Goal: Task Accomplishment & Management: Use online tool/utility

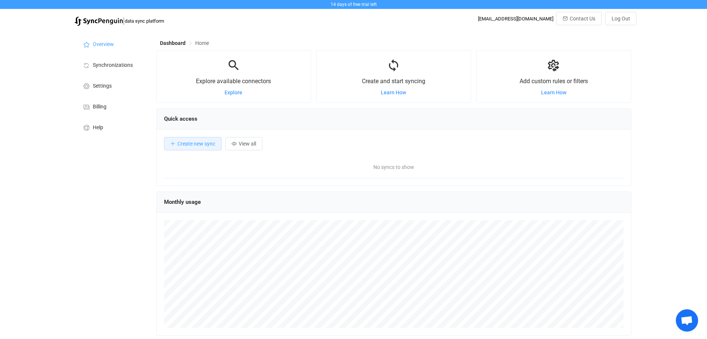
scroll to position [144, 475]
click at [116, 66] on span "Synchronizations" at bounding box center [113, 65] width 40 height 6
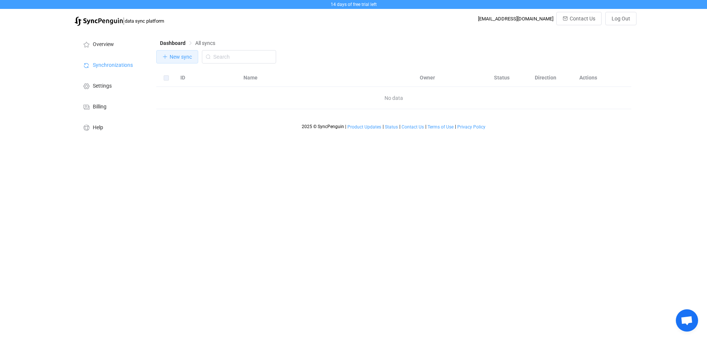
click at [182, 56] on span "New sync" at bounding box center [181, 57] width 22 height 6
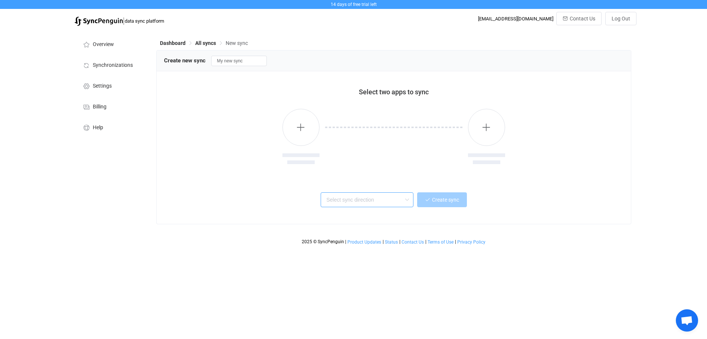
click at [368, 199] on input "text" at bounding box center [367, 199] width 93 height 15
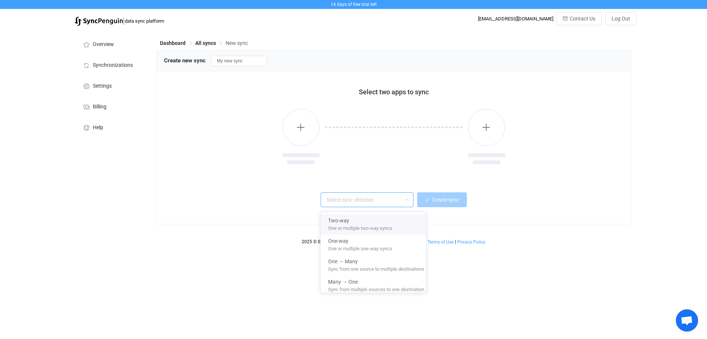
click at [364, 221] on div "Two-way" at bounding box center [376, 219] width 96 height 10
type input "Two-way"
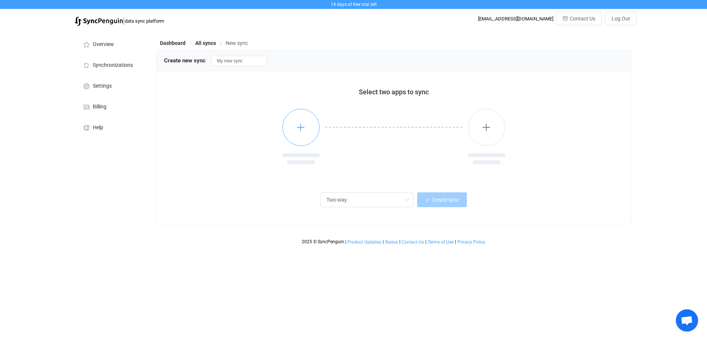
click at [307, 124] on button "button" at bounding box center [301, 127] width 37 height 37
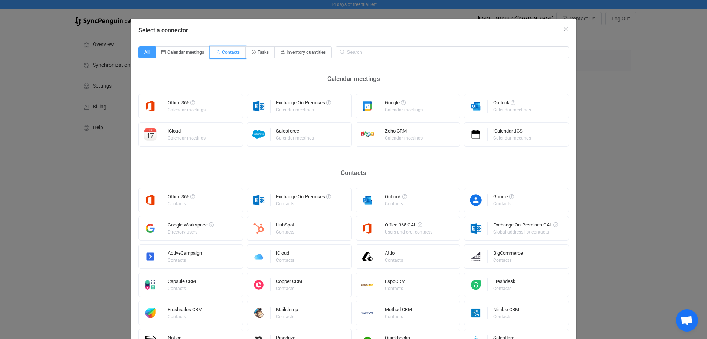
click at [228, 51] on span "Contacts" at bounding box center [231, 52] width 18 height 5
click at [217, 51] on input "Contacts" at bounding box center [214, 50] width 5 height 5
radio input "true"
radio input "false"
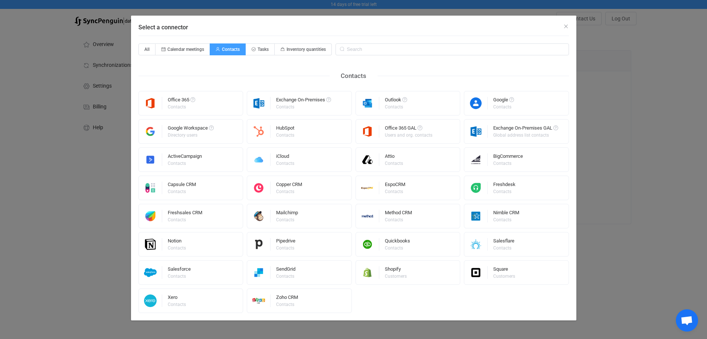
scroll to position [3, 0]
click at [388, 49] on input "Select a connector" at bounding box center [453, 49] width 234 height 12
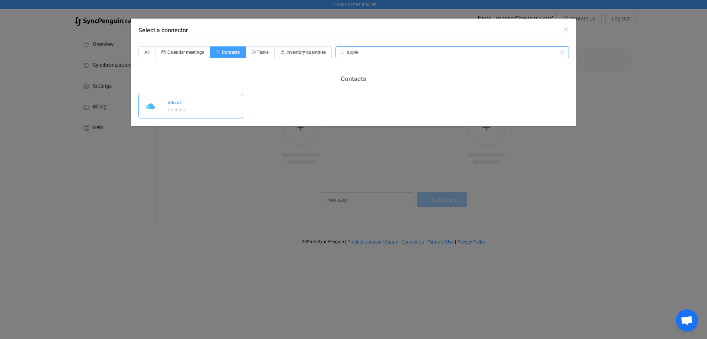
type input "apple"
click at [193, 106] on div "iCloud Contacts" at bounding box center [191, 106] width 105 height 25
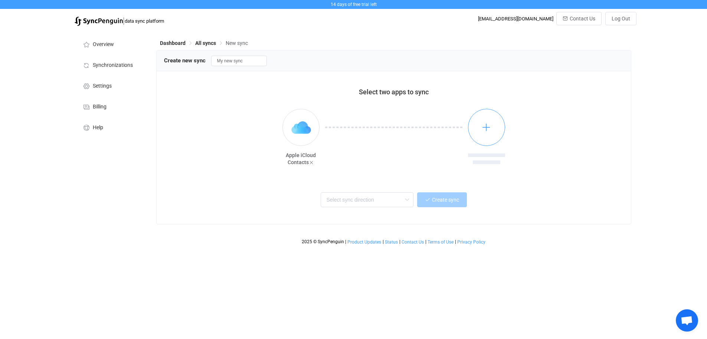
click at [490, 125] on icon "button" at bounding box center [486, 127] width 9 height 9
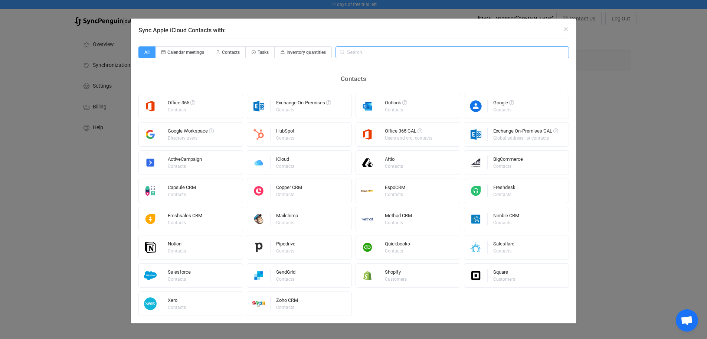
click at [380, 51] on input "Sync Apple iCloud Contacts with:" at bounding box center [453, 52] width 234 height 12
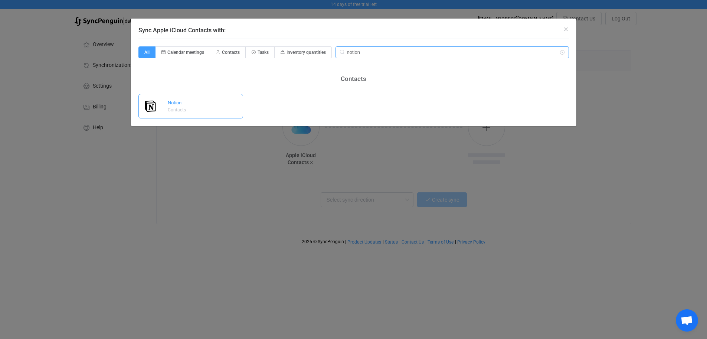
type input "notion"
click at [173, 105] on div "Notion" at bounding box center [177, 103] width 19 height 7
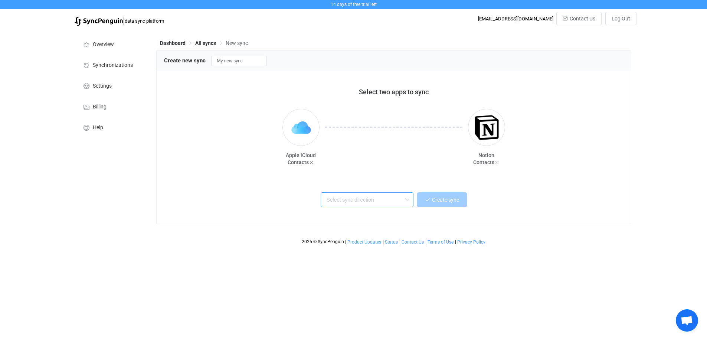
click at [383, 202] on input "text" at bounding box center [367, 199] width 93 height 15
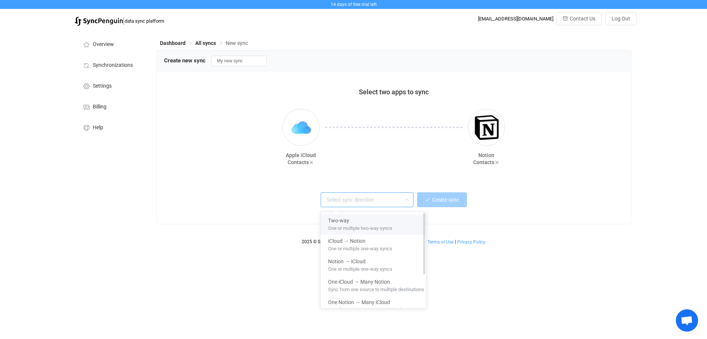
click at [361, 227] on span "One or multiple two-way syncs" at bounding box center [360, 227] width 64 height 8
type input "Two-way"
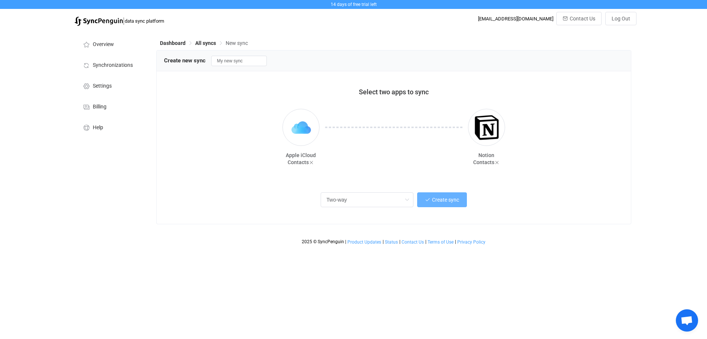
click at [450, 200] on span "Create sync" at bounding box center [445, 200] width 27 height 6
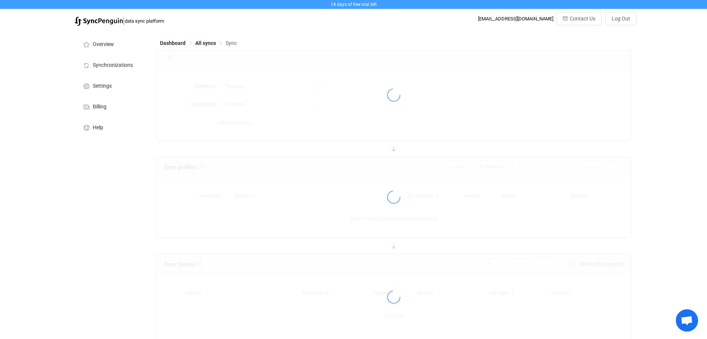
type input "10 minutes"
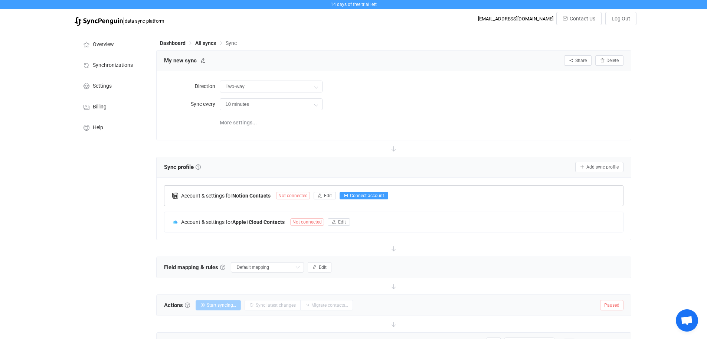
click at [367, 195] on span "Connect account" at bounding box center [367, 195] width 34 height 5
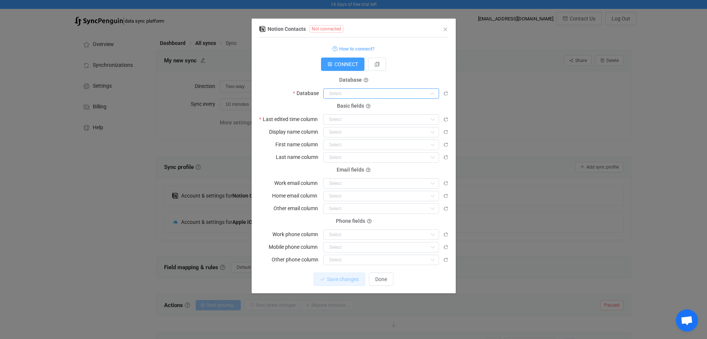
click at [345, 93] on input "dialog" at bounding box center [381, 93] width 116 height 10
click at [310, 88] on label "Database" at bounding box center [308, 93] width 30 height 10
click at [445, 30] on icon "Close" at bounding box center [446, 29] width 6 height 6
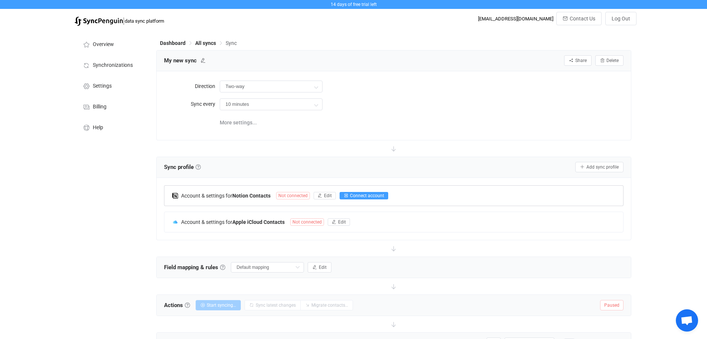
click at [378, 196] on span "Connect account" at bounding box center [367, 195] width 34 height 5
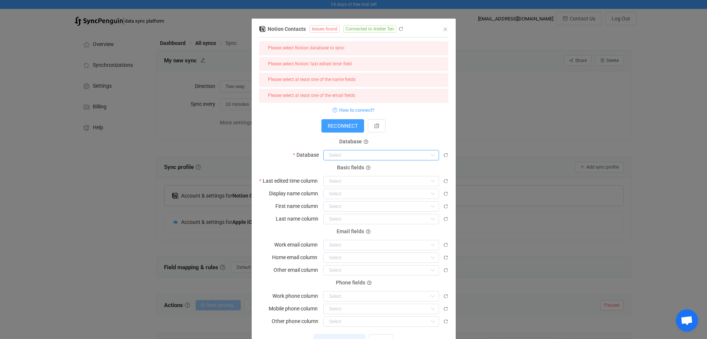
click at [335, 155] on input "dialog" at bounding box center [381, 155] width 116 height 10
click at [298, 155] on label "Database" at bounding box center [308, 155] width 30 height 10
click at [338, 123] on span "RECONNECT" at bounding box center [343, 126] width 30 height 6
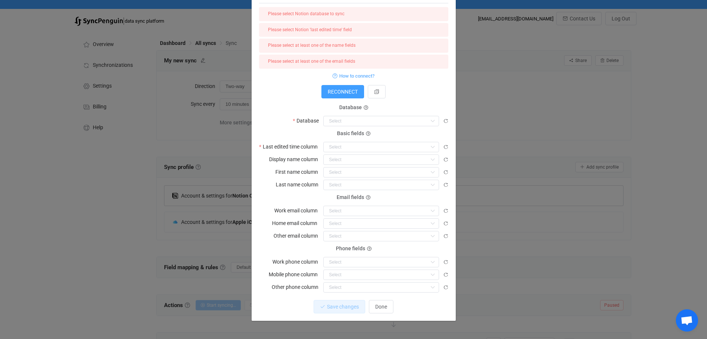
scroll to position [33, 0]
click at [354, 75] on span "How to connect?" at bounding box center [356, 76] width 35 height 9
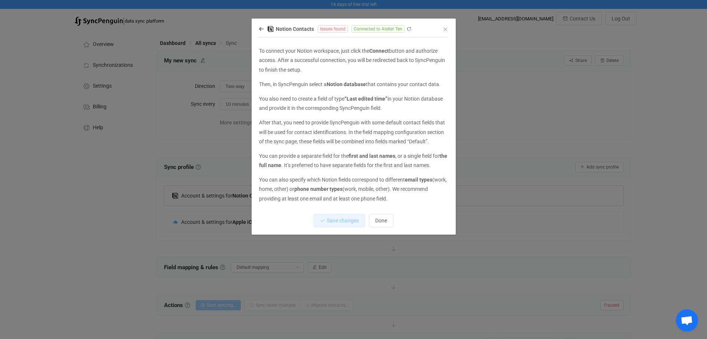
scroll to position [0, 0]
drag, startPoint x: 349, startPoint y: 98, endPoint x: 386, endPoint y: 97, distance: 36.4
click at [386, 97] on strong "“Last edited time”" at bounding box center [366, 99] width 43 height 6
copy strong "Last edited time"
click at [383, 220] on span "Done" at bounding box center [381, 221] width 12 height 6
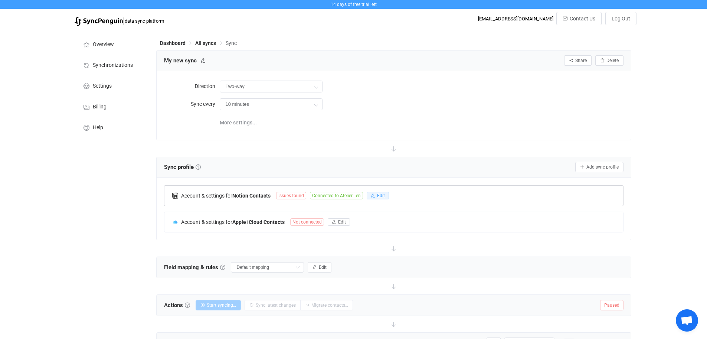
click at [384, 196] on span "Edit" at bounding box center [381, 195] width 8 height 5
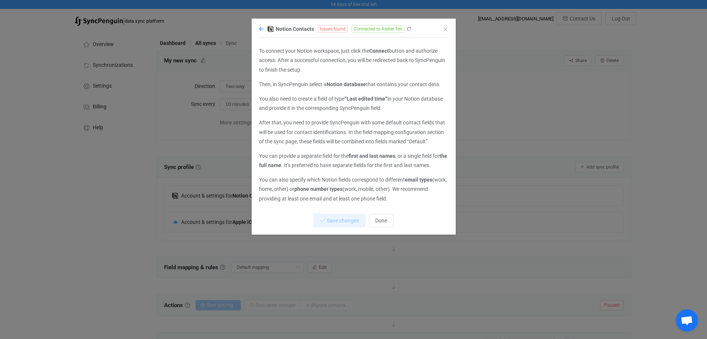
click at [259, 28] on icon "dialog" at bounding box center [261, 28] width 4 height 5
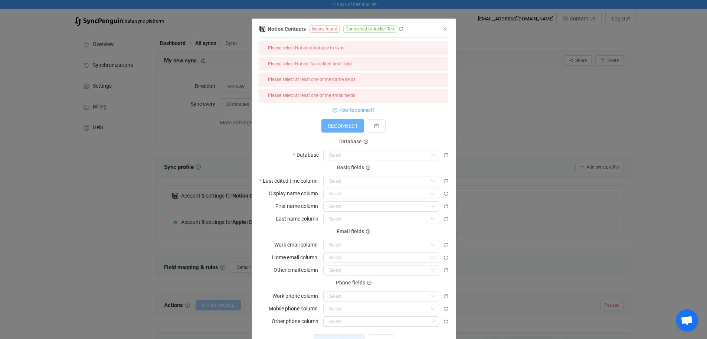
click at [333, 124] on span "RECONNECT" at bounding box center [343, 126] width 30 height 6
click at [351, 156] on input "dialog" at bounding box center [381, 155] width 116 height 10
click at [342, 123] on span "RECONNECT" at bounding box center [343, 126] width 30 height 6
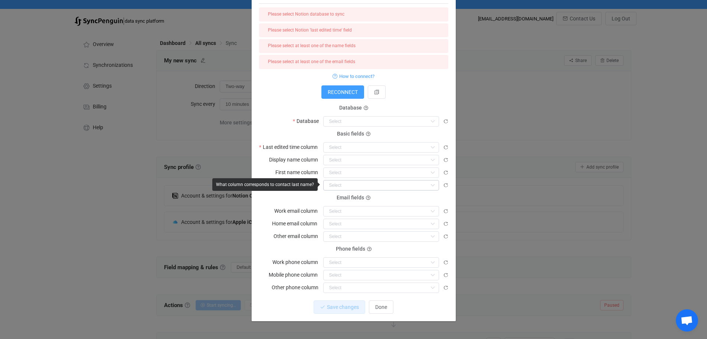
scroll to position [33, 0]
click at [391, 148] on input "dialog" at bounding box center [381, 148] width 116 height 10
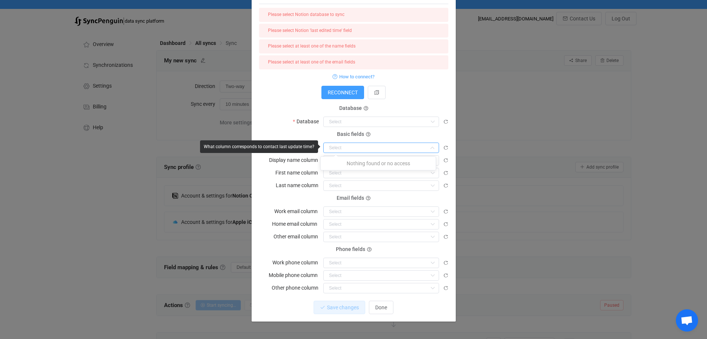
drag, startPoint x: 391, startPoint y: 148, endPoint x: 358, endPoint y: 127, distance: 38.4
click at [391, 148] on input "dialog" at bounding box center [381, 148] width 116 height 10
click at [355, 124] on input "dialog" at bounding box center [381, 122] width 116 height 10
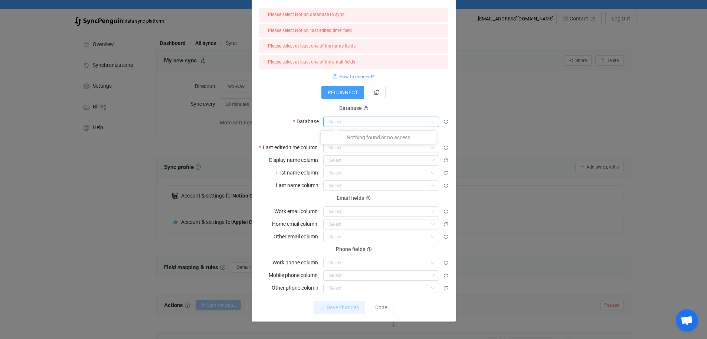
click at [355, 124] on input "dialog" at bounding box center [381, 122] width 116 height 10
click at [375, 90] on icon "dialog" at bounding box center [376, 92] width 5 height 5
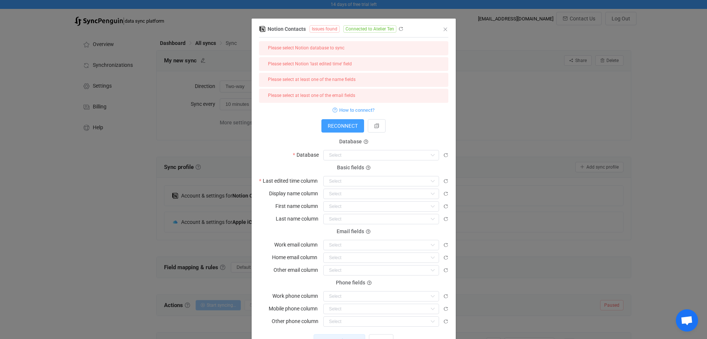
scroll to position [0, 0]
click at [363, 158] on input "dialog" at bounding box center [381, 155] width 116 height 10
click at [365, 141] on icon "dialog" at bounding box center [366, 142] width 4 height 4
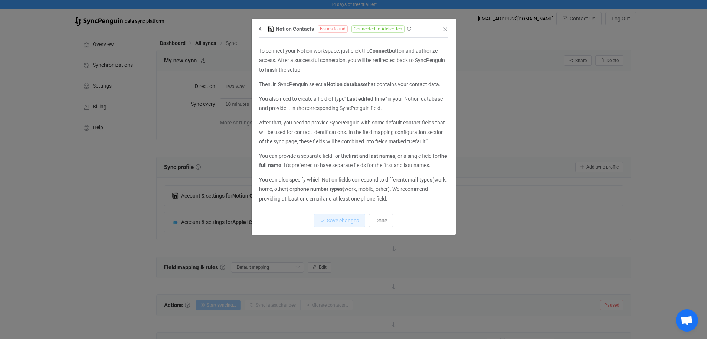
click at [410, 30] on icon "dialog" at bounding box center [409, 28] width 5 height 5
click at [263, 29] on icon "dialog" at bounding box center [261, 28] width 4 height 5
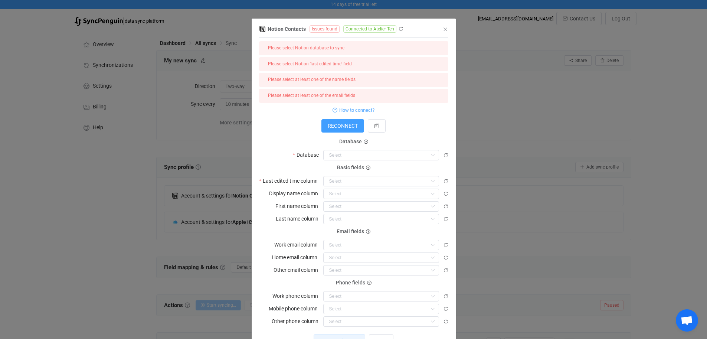
click at [331, 45] on div "Please select Notion database to sync" at bounding box center [306, 48] width 76 height 8
click at [336, 121] on button "RECONNECT" at bounding box center [343, 125] width 43 height 13
click at [444, 29] on icon "Close" at bounding box center [446, 29] width 6 height 6
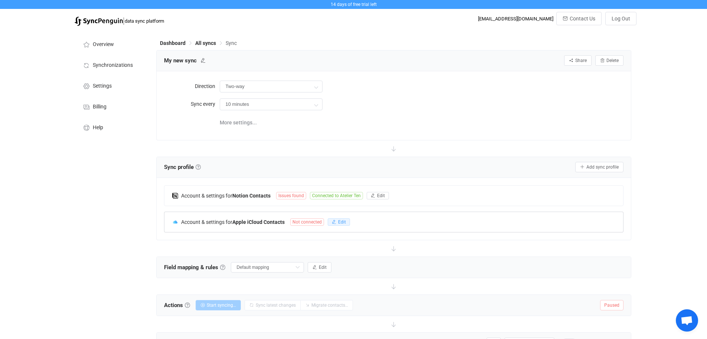
click at [338, 222] on button "Edit" at bounding box center [339, 221] width 22 height 7
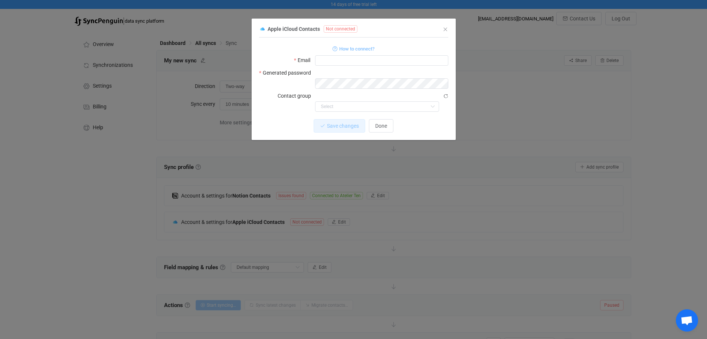
click at [352, 49] on span "How to connect?" at bounding box center [356, 49] width 35 height 9
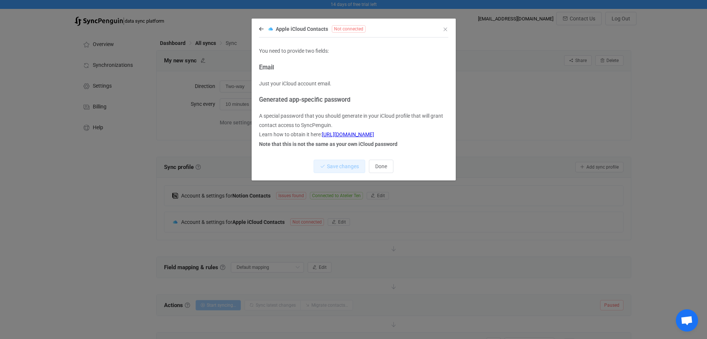
click at [374, 134] on link "[URL][DOMAIN_NAME]" at bounding box center [348, 134] width 52 height 6
click at [261, 30] on icon "dialog" at bounding box center [261, 28] width 4 height 5
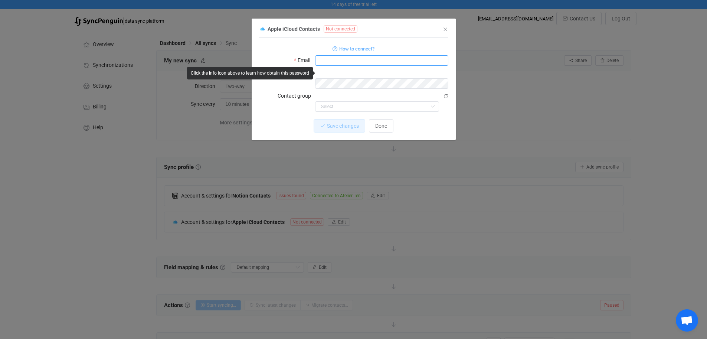
click at [333, 61] on input "dialog" at bounding box center [381, 60] width 133 height 10
type input "[EMAIL_ADDRESS][DOMAIN_NAME]"
click at [283, 91] on label "Contact group" at bounding box center [297, 96] width 38 height 10
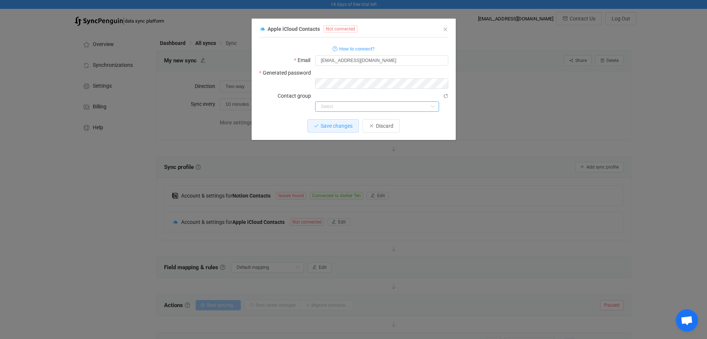
click at [424, 101] on input "dialog" at bounding box center [377, 106] width 124 height 10
click at [270, 119] on div "Save changes Discard" at bounding box center [353, 125] width 189 height 13
click at [296, 94] on div "1 { { "username": "[EMAIL_ADDRESS][DOMAIN_NAME]", "password": "[SECURITY_DATA]"…" at bounding box center [353, 89] width 189 height 102
click at [330, 101] on input "dialog" at bounding box center [377, 106] width 124 height 10
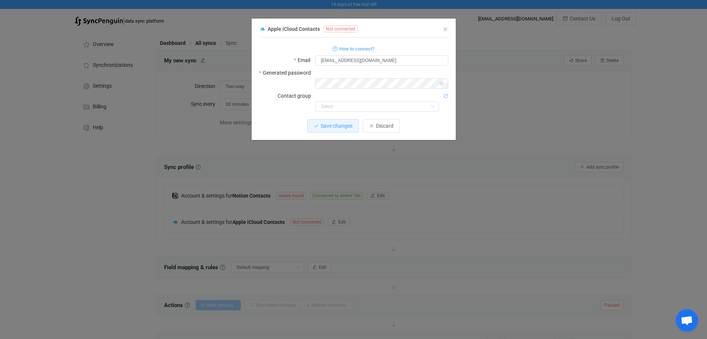
click at [446, 94] on icon "dialog" at bounding box center [445, 96] width 5 height 5
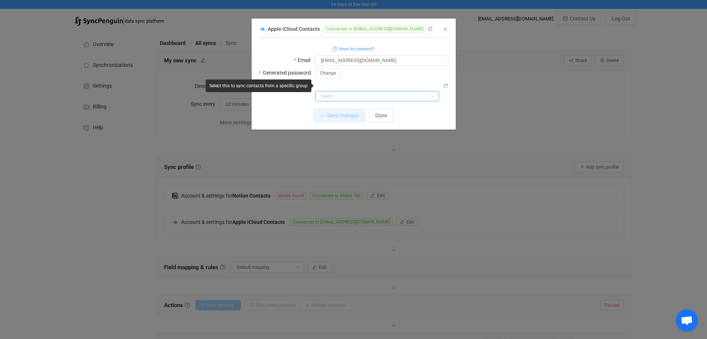
click at [408, 91] on input "dialog" at bounding box center [377, 96] width 124 height 10
click at [340, 104] on li "Work" at bounding box center [380, 104] width 129 height 13
type input "Work"
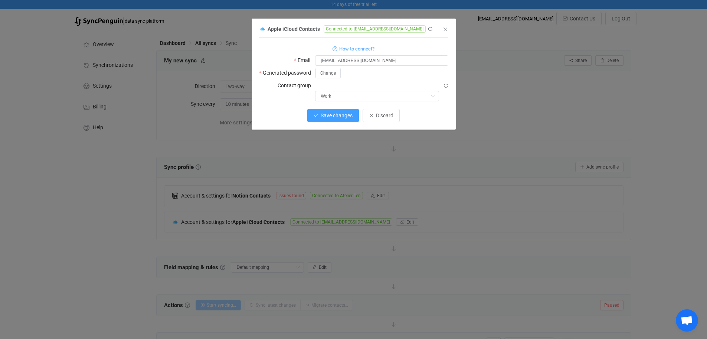
click at [324, 113] on span "Save changes" at bounding box center [337, 116] width 32 height 6
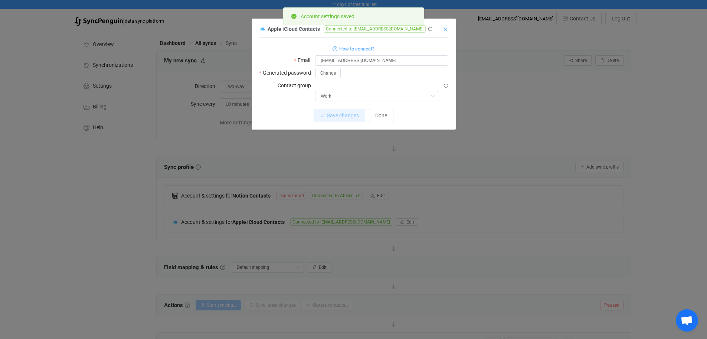
click at [445, 29] on icon "Close" at bounding box center [446, 29] width 6 height 6
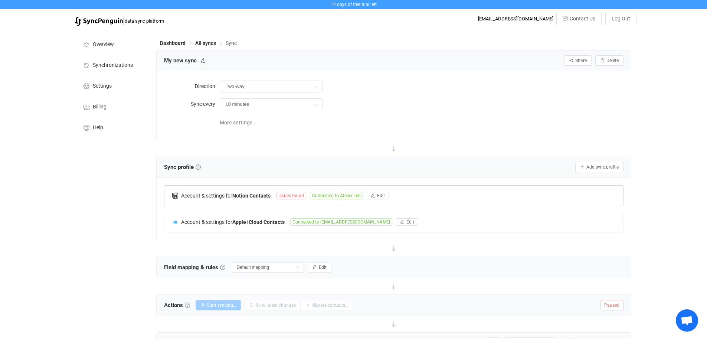
click at [346, 197] on span "Connected to Atelier Ten" at bounding box center [336, 195] width 53 height 7
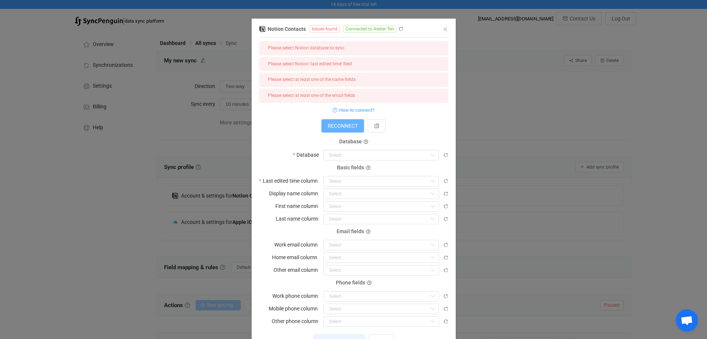
click at [342, 124] on span "RECONNECT" at bounding box center [343, 126] width 30 height 6
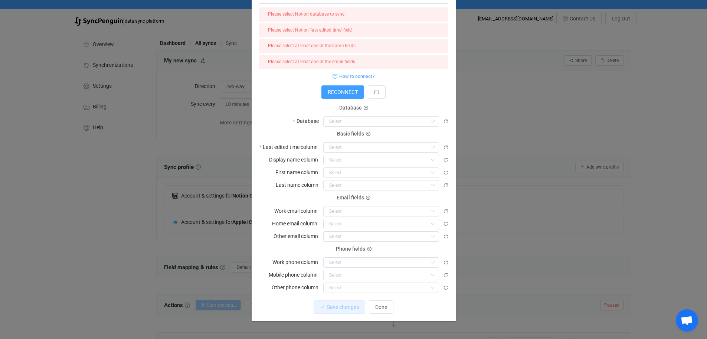
scroll to position [33, 0]
click at [347, 121] on input "dialog" at bounding box center [381, 122] width 116 height 10
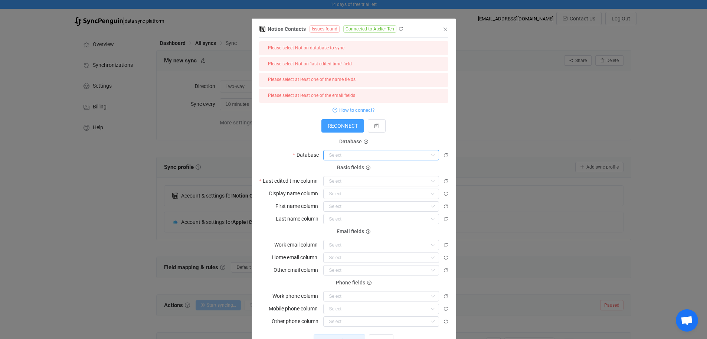
scroll to position [0, 0]
click at [398, 28] on icon "dialog" at bounding box center [400, 28] width 5 height 5
click at [354, 153] on input "dialog" at bounding box center [381, 155] width 116 height 10
click at [338, 121] on button "RECONNECT" at bounding box center [343, 125] width 43 height 13
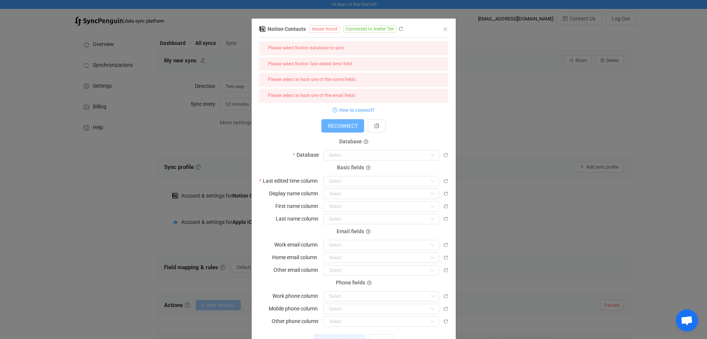
click at [341, 125] on span "RECONNECT" at bounding box center [343, 126] width 30 height 6
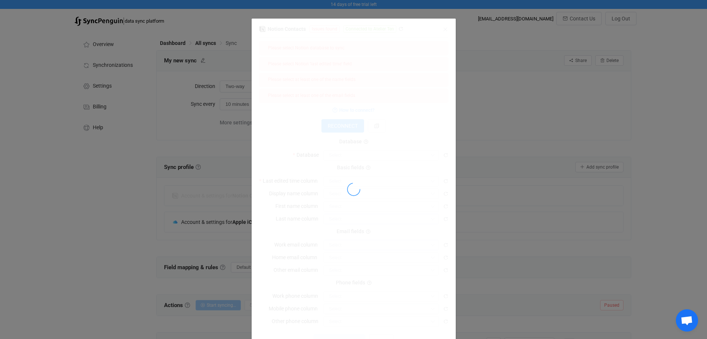
click at [356, 158] on div "dialog" at bounding box center [353, 189] width 189 height 331
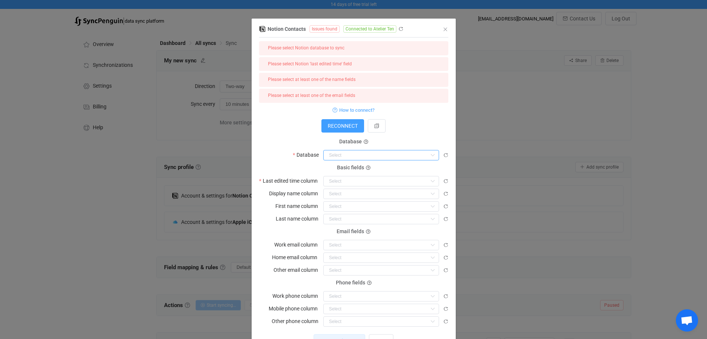
click at [399, 157] on input "dialog" at bounding box center [381, 155] width 116 height 10
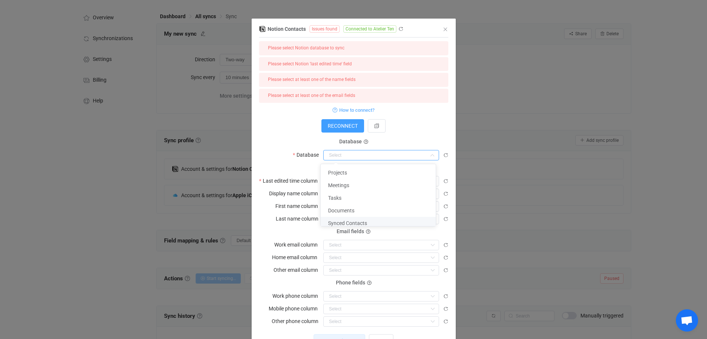
click at [355, 222] on span "Synced Contacts" at bounding box center [347, 223] width 39 height 6
type input "Synced Contacts"
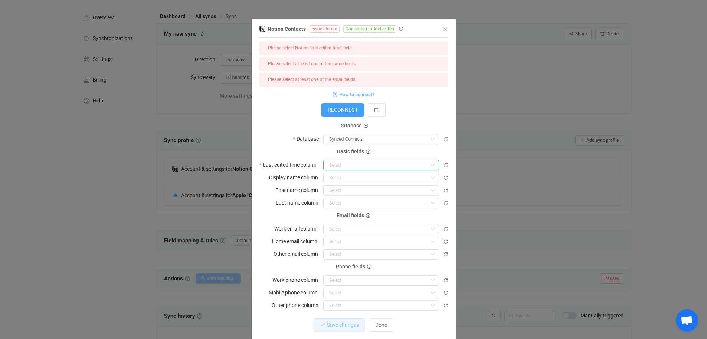
click at [351, 166] on input "dialog" at bounding box center [381, 165] width 116 height 10
click at [444, 164] on icon "dialog" at bounding box center [445, 165] width 5 height 5
click at [420, 166] on input "dialog" at bounding box center [381, 165] width 116 height 10
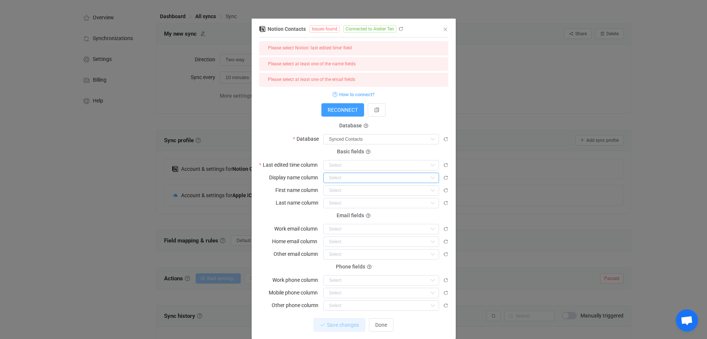
click at [415, 179] on input "dialog" at bounding box center [381, 178] width 116 height 10
click at [361, 247] on li "First Name" at bounding box center [381, 246] width 121 height 13
type input "First Name"
click at [336, 190] on input "dialog" at bounding box center [381, 190] width 116 height 10
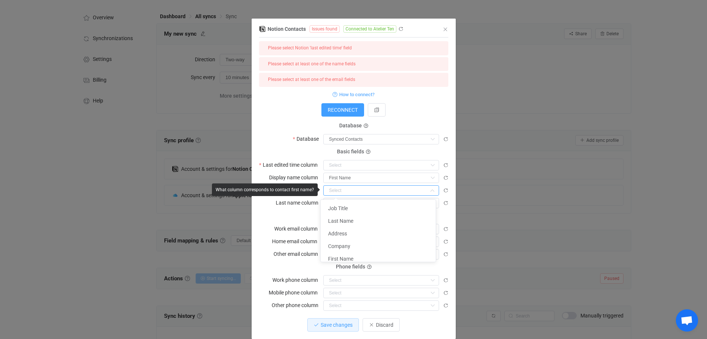
click at [336, 190] on input "dialog" at bounding box center [381, 190] width 116 height 10
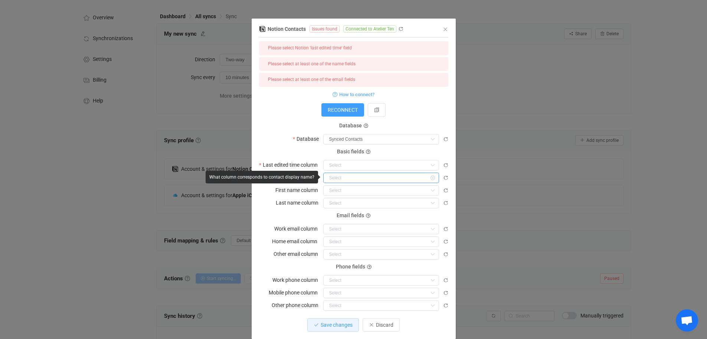
click at [343, 176] on input "dialog" at bounding box center [381, 178] width 116 height 10
click at [353, 175] on input "dialog" at bounding box center [381, 178] width 116 height 10
type input "First Name"
click at [432, 176] on icon "dialog" at bounding box center [432, 178] width 9 height 10
click at [341, 192] on input "dialog" at bounding box center [381, 190] width 116 height 10
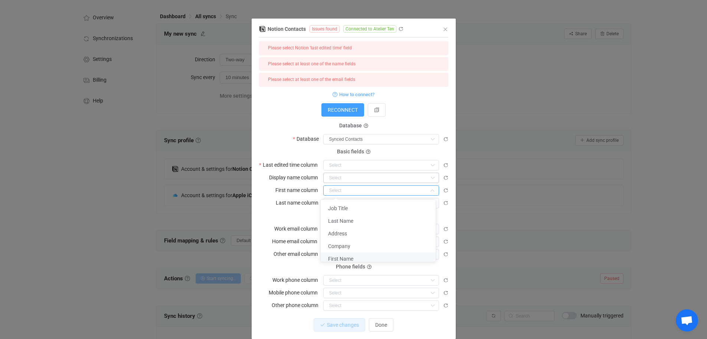
click at [348, 256] on span "First Name" at bounding box center [340, 259] width 25 height 6
type input "First Name"
click at [338, 205] on input "dialog" at bounding box center [381, 203] width 116 height 10
click at [354, 233] on li "Last Name" at bounding box center [381, 233] width 121 height 13
type input "Last Name"
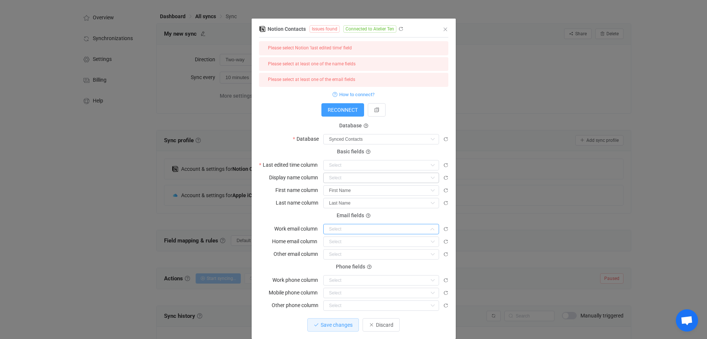
click at [342, 230] on input "dialog" at bounding box center [381, 229] width 116 height 10
click at [340, 245] on span "Email" at bounding box center [334, 247] width 13 height 6
type input "Email"
click at [338, 277] on input "dialog" at bounding box center [381, 280] width 116 height 10
click at [335, 299] on span "Phone" at bounding box center [335, 298] width 15 height 6
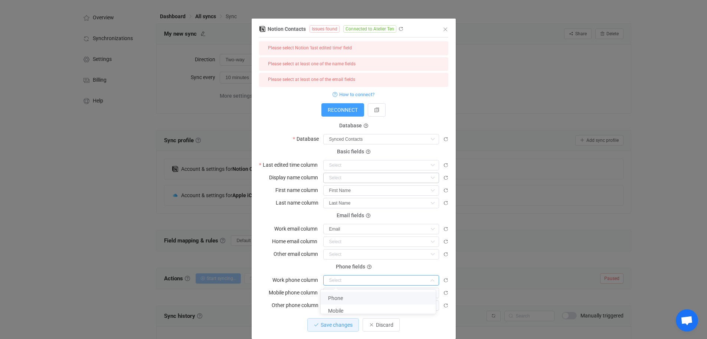
type input "Phone"
click at [333, 292] on input "dialog" at bounding box center [381, 293] width 116 height 10
drag, startPoint x: 335, startPoint y: 322, endPoint x: 345, endPoint y: 325, distance: 9.6
click at [335, 322] on span "Mobile" at bounding box center [335, 323] width 15 height 6
type input "Mobile"
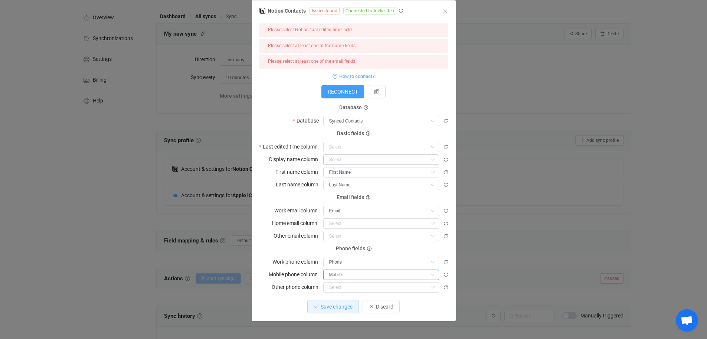
scroll to position [18, 0]
click at [344, 306] on li "Mobile" at bounding box center [381, 305] width 121 height 13
type input "Mobile"
click at [338, 150] on input "dialog" at bounding box center [381, 147] width 116 height 10
drag, startPoint x: 315, startPoint y: 149, endPoint x: 388, endPoint y: 139, distance: 73.1
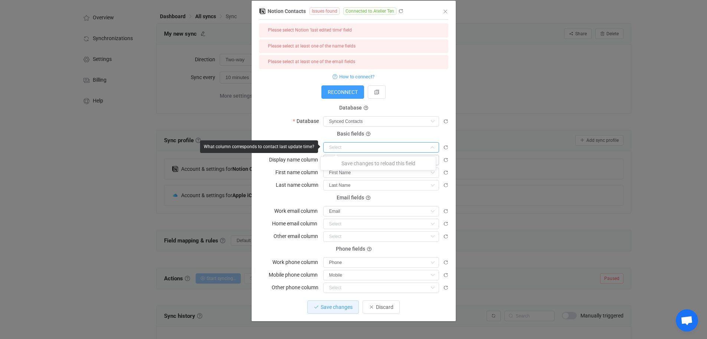
click at [315, 149] on div "What column corresponds to contact last update time?" at bounding box center [259, 146] width 118 height 13
click at [443, 147] on icon "dialog" at bounding box center [445, 147] width 5 height 5
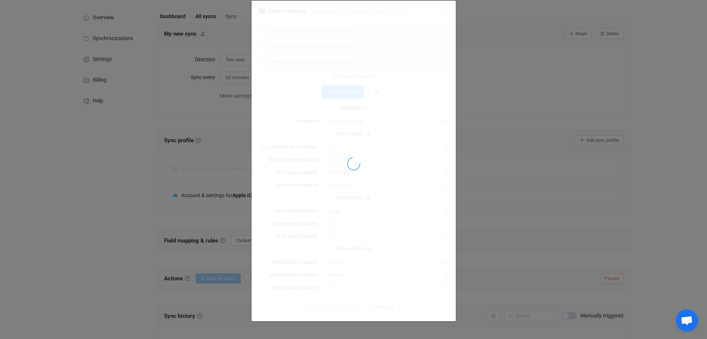
scroll to position [0, 0]
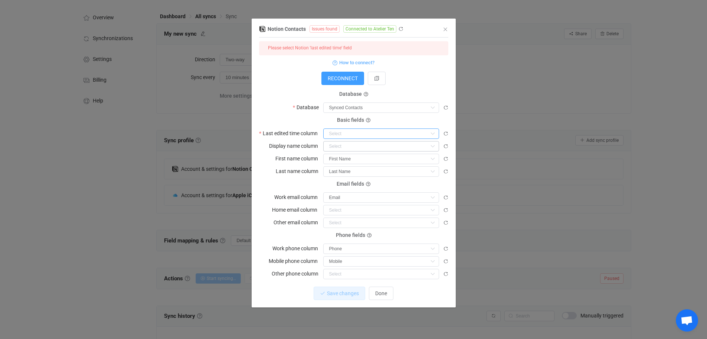
click at [332, 135] on input "dialog" at bounding box center [381, 133] width 116 height 10
click at [374, 134] on input "dialog" at bounding box center [381, 133] width 116 height 10
click at [447, 109] on icon "dialog" at bounding box center [445, 107] width 5 height 5
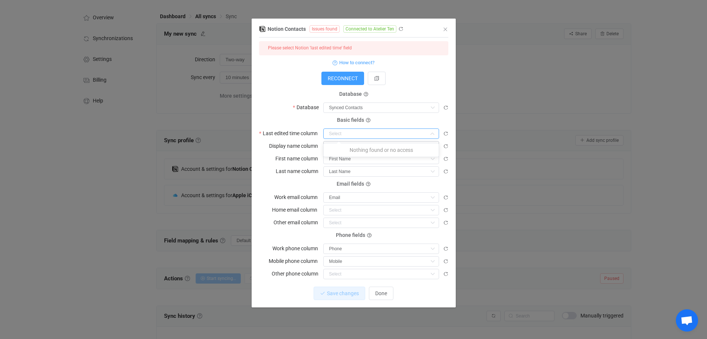
click at [342, 129] on input "dialog" at bounding box center [381, 133] width 116 height 10
click at [444, 133] on icon "dialog" at bounding box center [445, 133] width 5 height 5
click at [429, 134] on icon "dialog" at bounding box center [432, 133] width 9 height 10
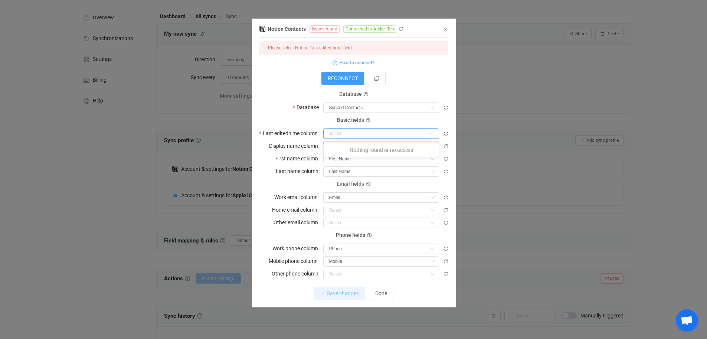
click at [306, 125] on div "Basic fields Last edited time column" at bounding box center [353, 129] width 189 height 19
click at [447, 31] on icon "Close" at bounding box center [446, 29] width 6 height 6
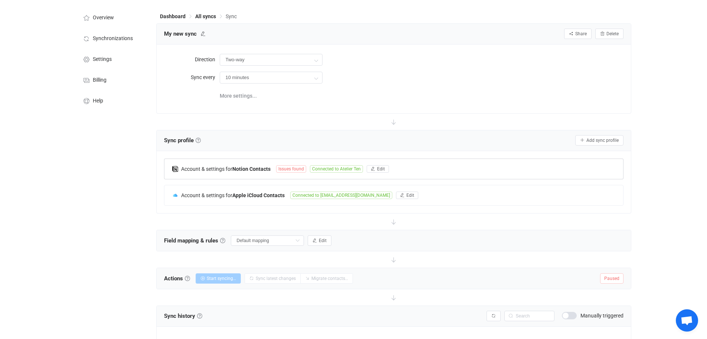
click at [386, 173] on div "Account & settings for Notion Contacts Issues found Connected to Atelier Ten Ed…" at bounding box center [394, 169] width 459 height 20
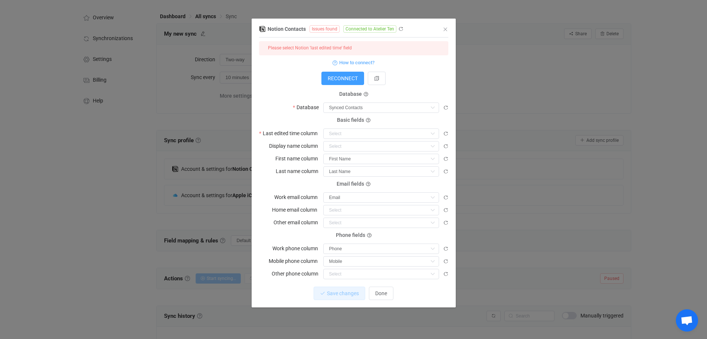
click at [401, 30] on icon "dialog" at bounding box center [400, 28] width 5 height 5
click at [344, 131] on input "dialog" at bounding box center [381, 133] width 116 height 10
click at [366, 149] on p "Nothing found or no access" at bounding box center [381, 149] width 115 height 13
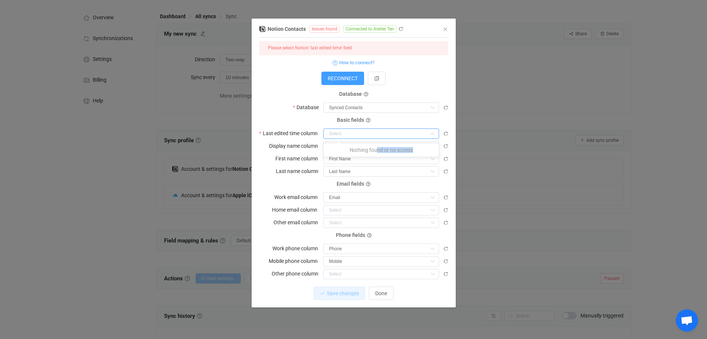
click at [366, 149] on p "Nothing found or no access" at bounding box center [381, 149] width 115 height 13
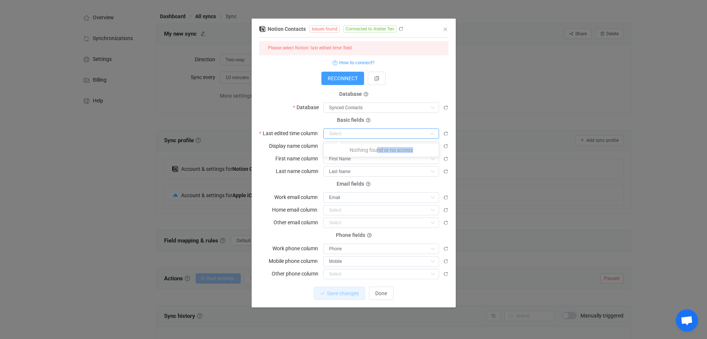
click at [366, 149] on p "Nothing found or no access" at bounding box center [381, 149] width 115 height 13
click at [301, 121] on div "Basic fields Last edited time column" at bounding box center [353, 129] width 189 height 19
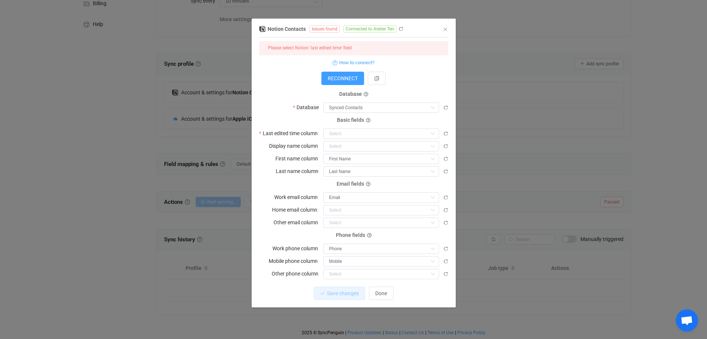
scroll to position [103, 0]
click at [383, 297] on button "Done" at bounding box center [381, 293] width 25 height 13
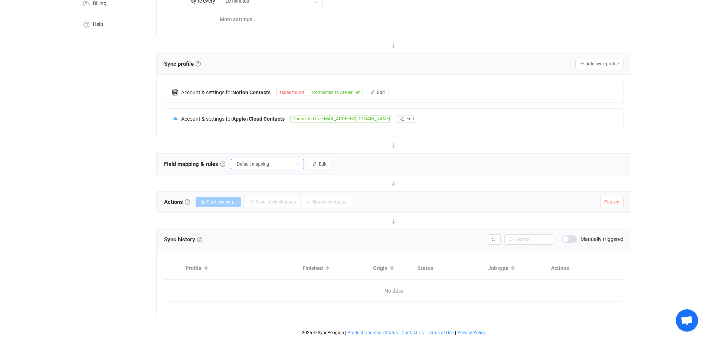
click at [276, 163] on input "Default mapping" at bounding box center [267, 164] width 73 height 10
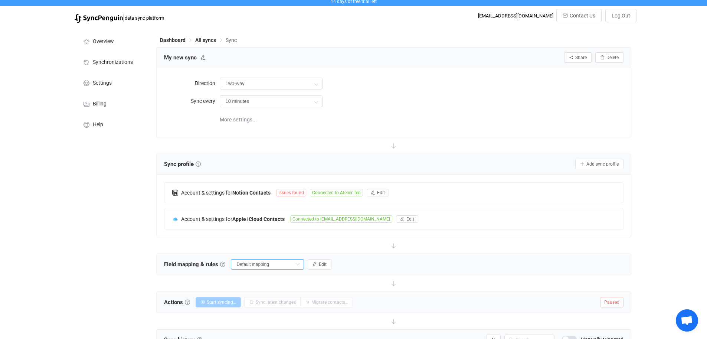
scroll to position [46, 0]
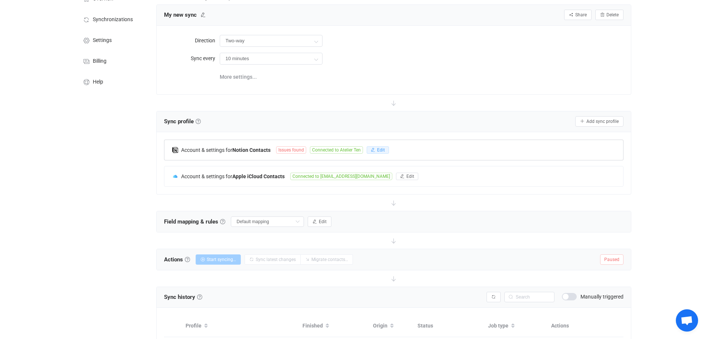
click at [381, 148] on span "Edit" at bounding box center [381, 149] width 8 height 5
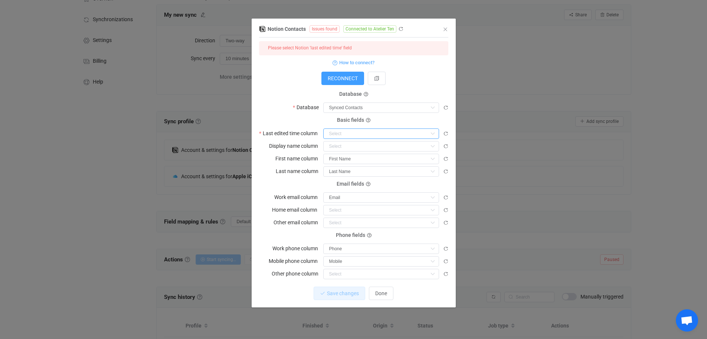
click at [362, 134] on input "dialog" at bounding box center [381, 133] width 116 height 10
click at [359, 62] on span "How to connect?" at bounding box center [356, 62] width 35 height 9
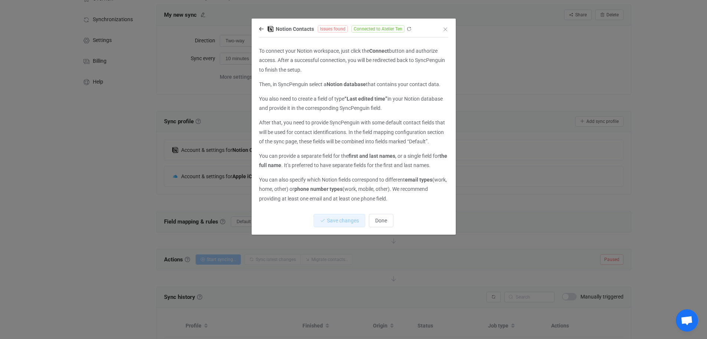
click at [263, 33] on div "Notion Contacts Issues found Connected to Atelier Ten" at bounding box center [350, 28] width 182 height 9
click at [263, 26] on icon "dialog" at bounding box center [261, 28] width 4 height 5
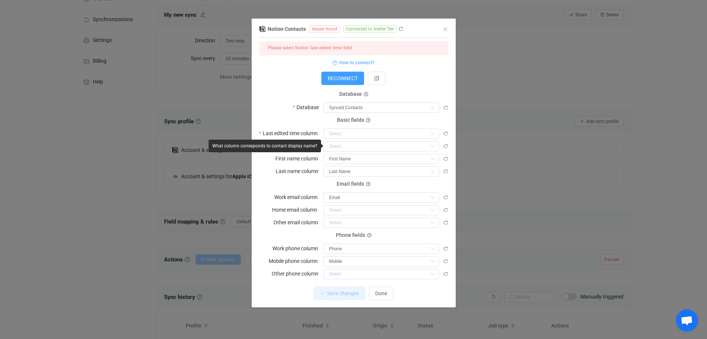
click at [335, 127] on div "Basic fields Last edited time column Nothing found or no access" at bounding box center [353, 129] width 189 height 19
click at [335, 134] on input "dialog" at bounding box center [381, 133] width 116 height 10
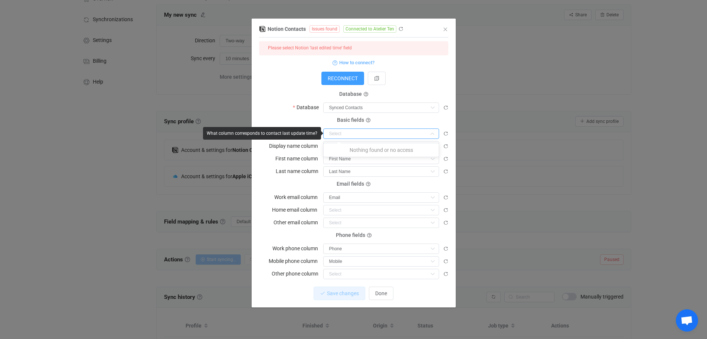
click at [335, 134] on input "dialog" at bounding box center [381, 133] width 116 height 10
click at [367, 121] on icon "dialog" at bounding box center [368, 120] width 4 height 4
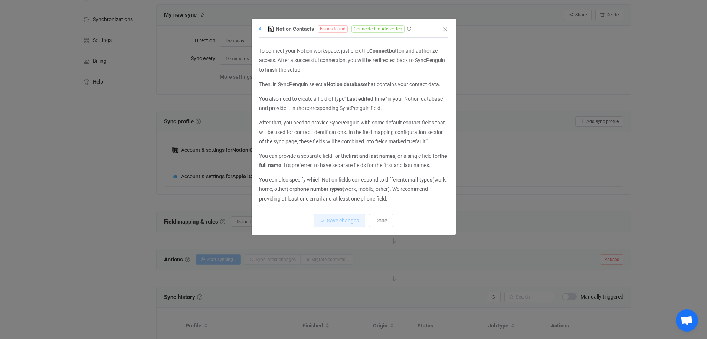
click at [260, 27] on icon "dialog" at bounding box center [261, 28] width 4 height 5
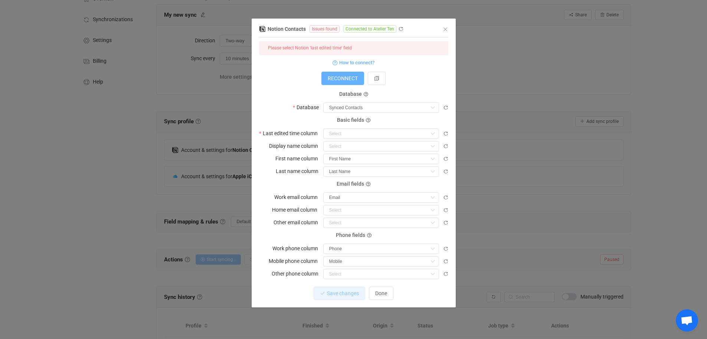
click at [351, 77] on span "RECONNECT" at bounding box center [343, 78] width 30 height 6
click at [344, 132] on input "dialog" at bounding box center [381, 133] width 116 height 10
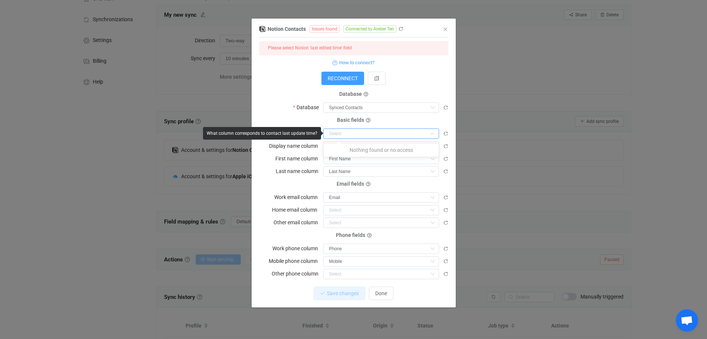
click at [344, 132] on input "dialog" at bounding box center [381, 133] width 116 height 10
click at [395, 154] on p "Nothing found or no access" at bounding box center [381, 149] width 115 height 13
click at [446, 135] on icon "dialog" at bounding box center [445, 133] width 5 height 5
click at [336, 132] on input "dialog" at bounding box center [381, 133] width 116 height 10
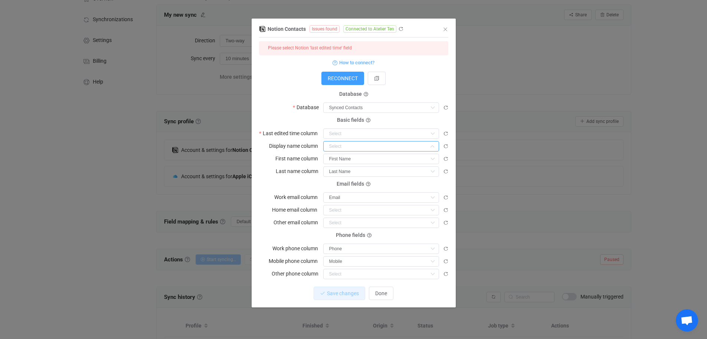
click at [340, 147] on input "dialog" at bounding box center [381, 146] width 116 height 10
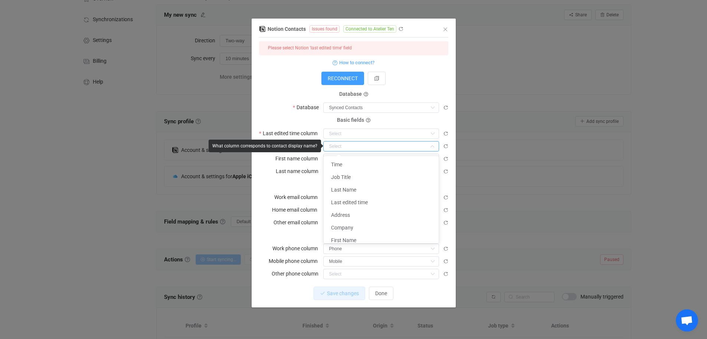
click at [340, 147] on input "dialog" at bounding box center [381, 146] width 116 height 10
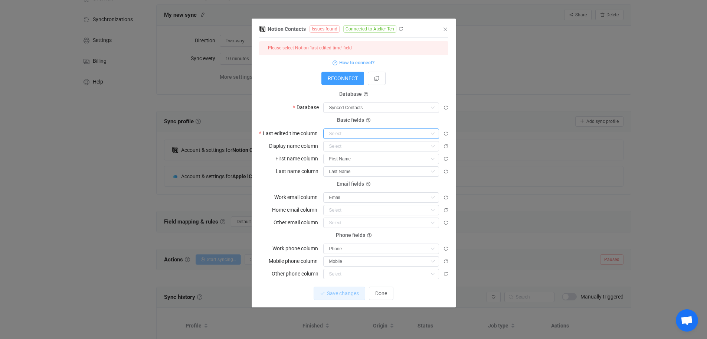
click at [340, 133] on input "dialog" at bounding box center [381, 133] width 116 height 10
click at [539, 67] on div "Notion Contacts Issues found Connected to Atelier Ten 1 { { "accessToken": "***…" at bounding box center [353, 169] width 707 height 339
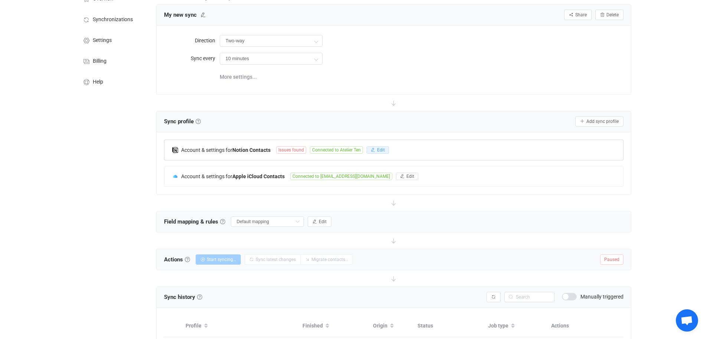
click at [380, 149] on span "Edit" at bounding box center [381, 149] width 8 height 5
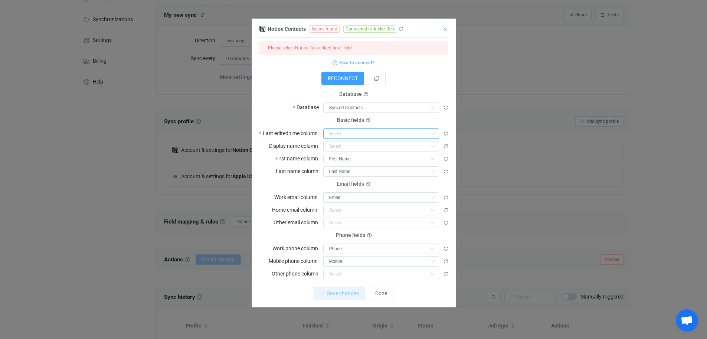
click at [356, 128] on input "dialog" at bounding box center [381, 133] width 116 height 10
click at [443, 133] on div "dialog" at bounding box center [385, 133] width 125 height 11
click at [447, 133] on icon "dialog" at bounding box center [445, 133] width 5 height 5
click at [388, 141] on input "dialog" at bounding box center [381, 146] width 116 height 10
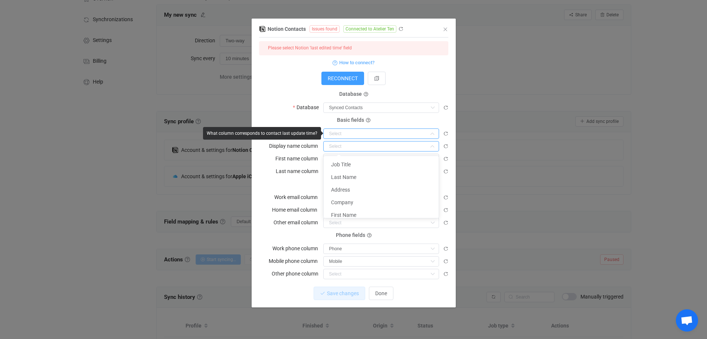
click at [390, 135] on input "dialog" at bounding box center [381, 133] width 116 height 10
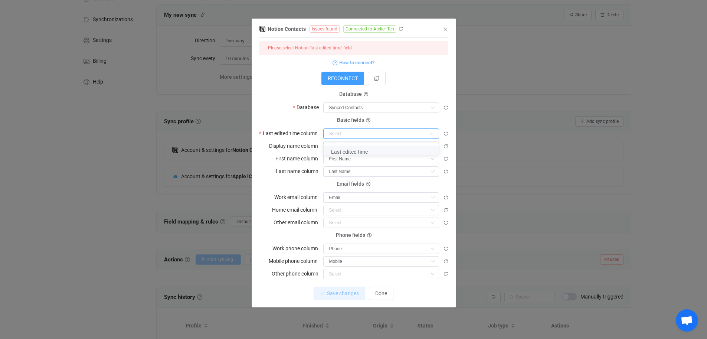
click at [355, 152] on span "Last edited time" at bounding box center [349, 152] width 37 height 6
type input "Last edited time"
click at [345, 291] on span "Save changes" at bounding box center [337, 293] width 32 height 6
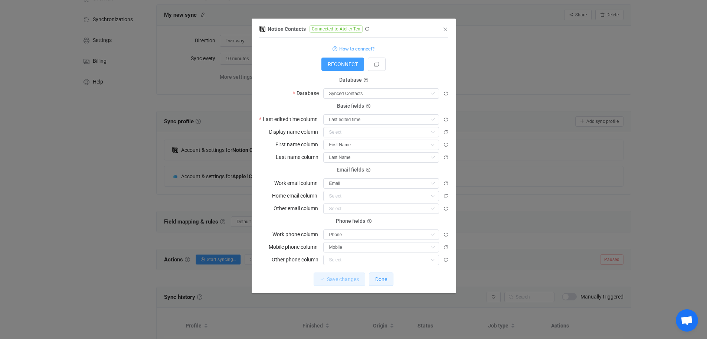
click at [379, 278] on span "Done" at bounding box center [381, 279] width 12 height 6
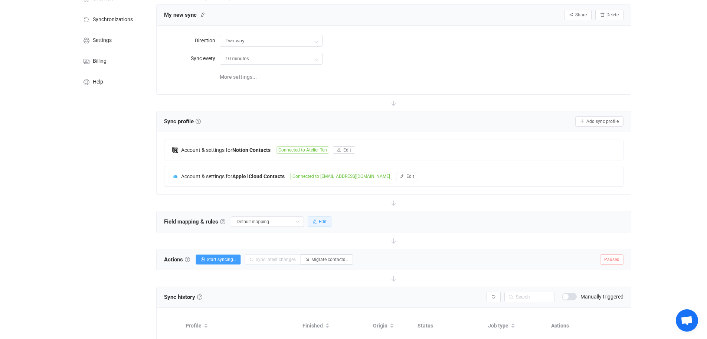
click at [320, 223] on span "Edit" at bounding box center [323, 221] width 8 height 5
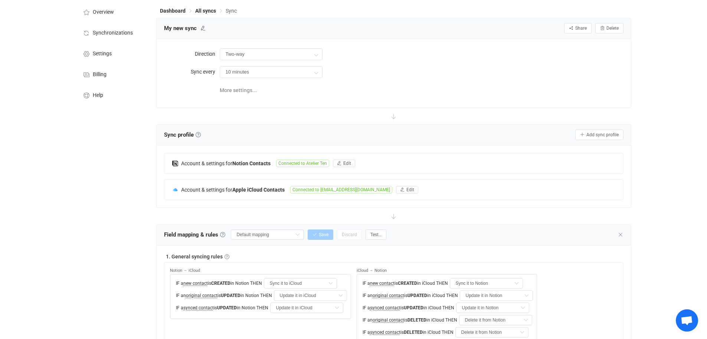
scroll to position [32, 0]
click at [346, 165] on span "Edit" at bounding box center [348, 164] width 8 height 5
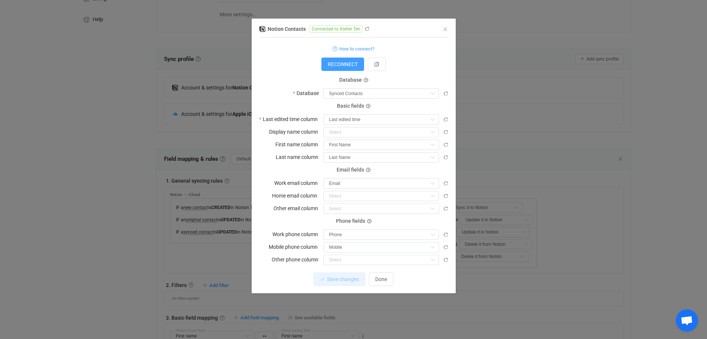
scroll to position [110, 0]
click at [446, 30] on icon "Close" at bounding box center [446, 29] width 6 height 6
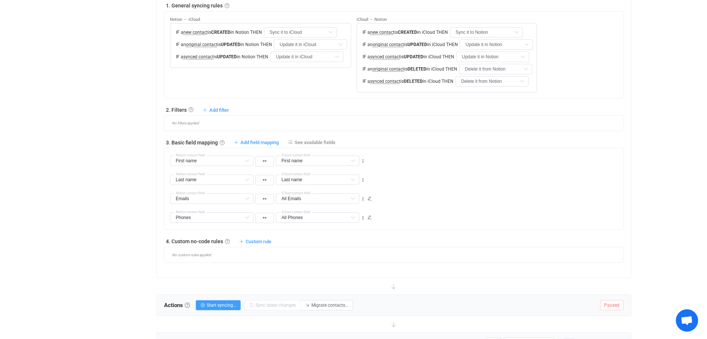
scroll to position [284, 0]
click at [250, 141] on span "Add field mapping" at bounding box center [260, 142] width 38 height 6
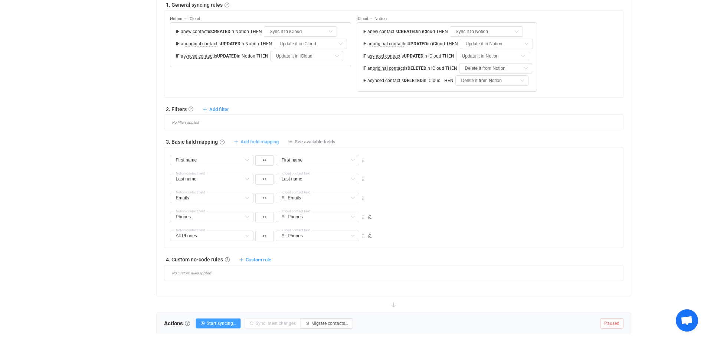
type input "First name"
type input "Last name"
type input "Emails"
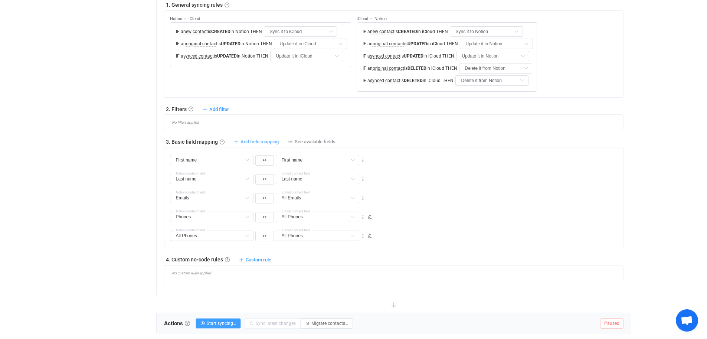
type input "All Emails"
click at [233, 156] on input "First name" at bounding box center [212, 160] width 84 height 10
drag, startPoint x: 233, startPoint y: 156, endPoint x: 313, endPoint y: 162, distance: 80.0
click at [233, 156] on input "First name" at bounding box center [212, 160] width 84 height 10
click at [323, 160] on input "First name" at bounding box center [318, 160] width 84 height 10
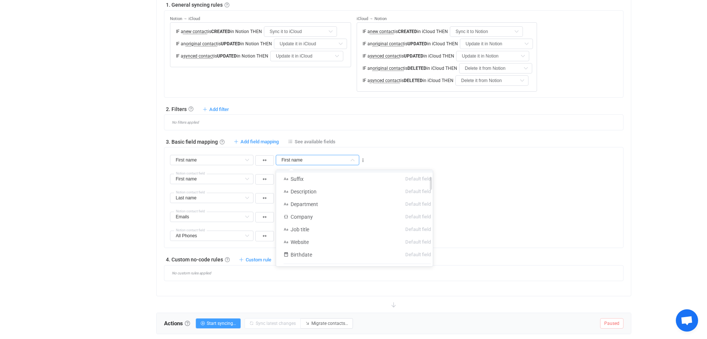
scroll to position [61, 0]
click at [291, 220] on span "Job title" at bounding box center [300, 218] width 19 height 6
type input "Job title"
click at [214, 161] on input "First name" at bounding box center [212, 160] width 84 height 10
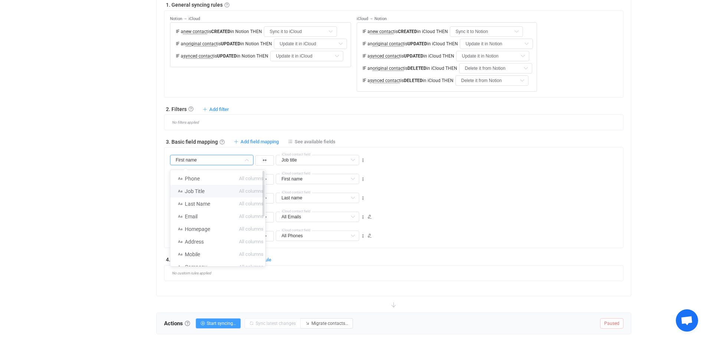
click at [201, 192] on span "Job Title" at bounding box center [195, 191] width 20 height 6
type input "Job Title"
click at [266, 143] on span "Add field mapping" at bounding box center [260, 142] width 38 height 6
type input "Job Title"
type input "Job title"
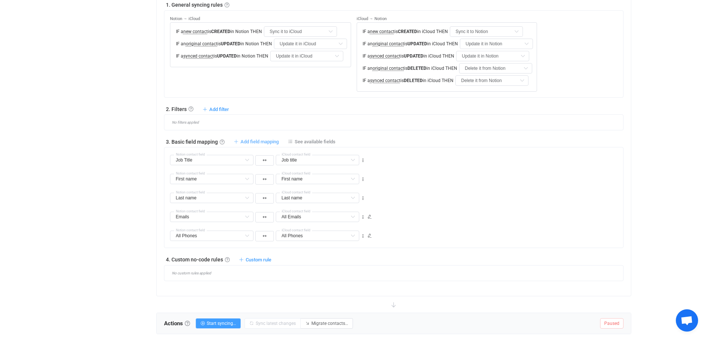
type input "First name"
type input "Last name"
type input "Emails"
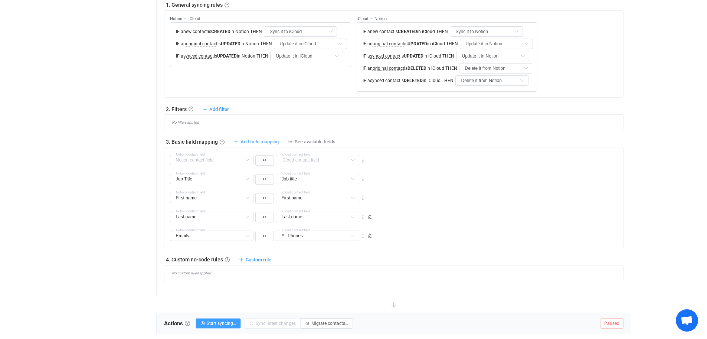
type input "All Emails"
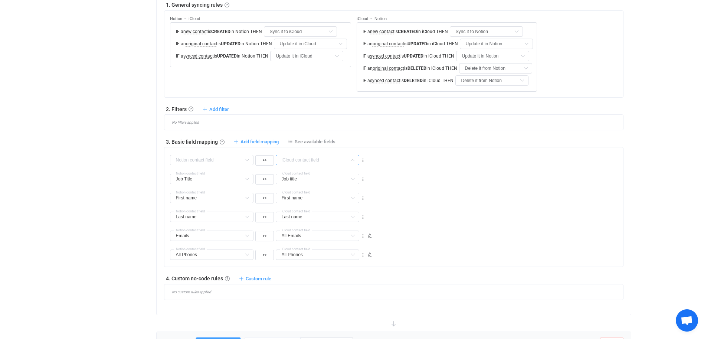
click at [303, 161] on input "text" at bounding box center [318, 160] width 84 height 10
click at [304, 204] on span "Company" at bounding box center [302, 205] width 22 height 6
type input "Company"
click at [239, 162] on input "text" at bounding box center [212, 160] width 84 height 10
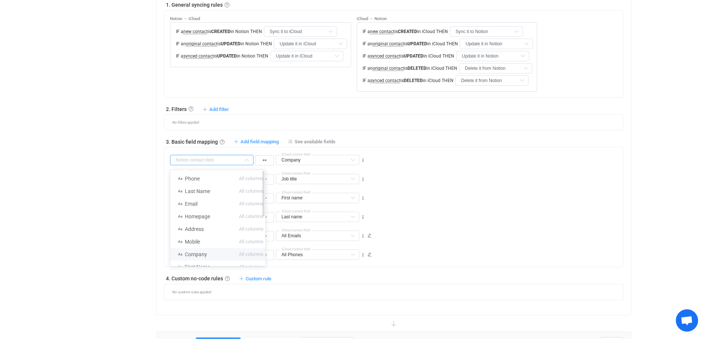
click at [200, 254] on span "Company" at bounding box center [196, 254] width 22 height 6
type input "Company"
click at [205, 251] on li "Company All columns" at bounding box center [220, 254] width 101 height 13
type input "Company"
click at [251, 139] on span "Add field mapping" at bounding box center [260, 142] width 38 height 6
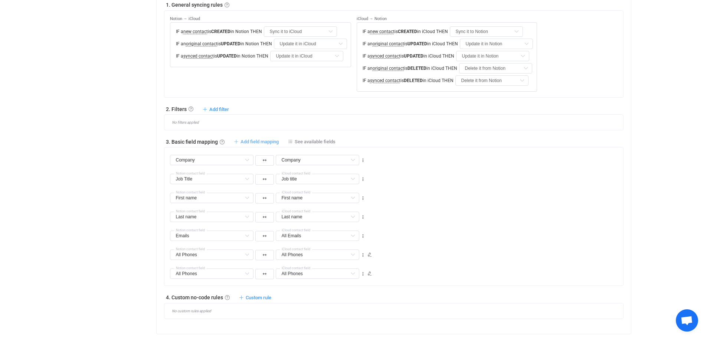
type input "Company"
type input "Job Title"
type input "Job title"
type input "First name"
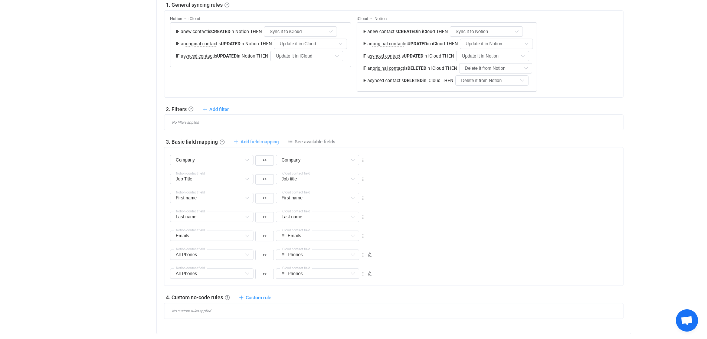
type input "First name"
type input "Last name"
type input "Emails"
type input "All Emails"
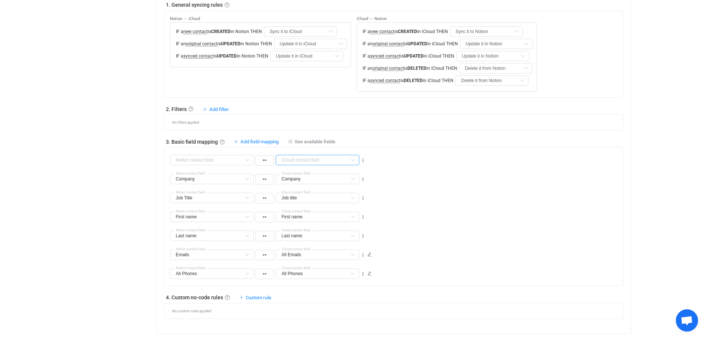
click at [305, 156] on input "text" at bounding box center [318, 160] width 84 height 10
click at [208, 159] on input "text" at bounding box center [212, 160] width 84 height 10
click at [128, 180] on div "Overview Synchronizations Settings Billing Help" at bounding box center [112, 122] width 82 height 753
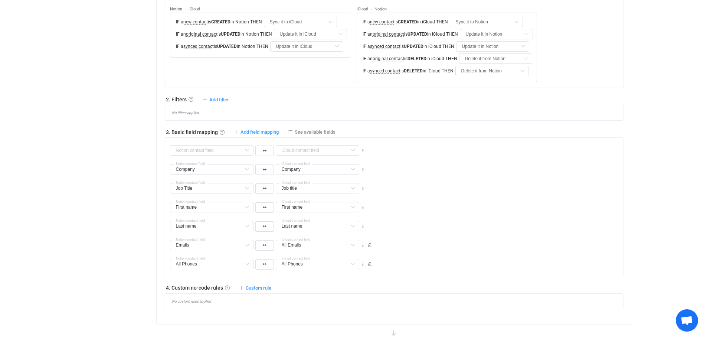
scroll to position [279, 0]
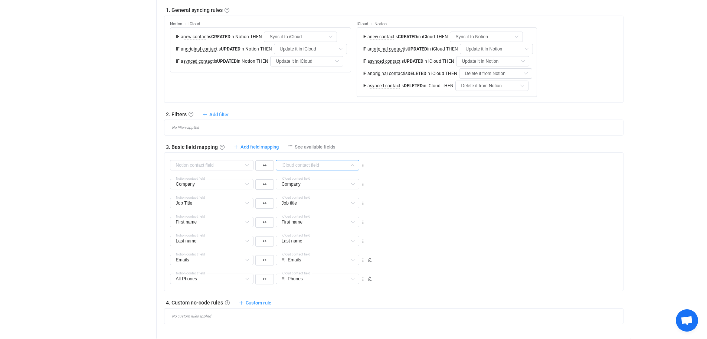
click at [293, 162] on input "text" at bounding box center [318, 165] width 84 height 10
click at [295, 162] on input "text" at bounding box center [318, 165] width 84 height 10
click at [236, 162] on input "text" at bounding box center [212, 165] width 84 height 10
click at [217, 221] on li "Homepage All columns" at bounding box center [220, 221] width 101 height 13
type input "Homepage"
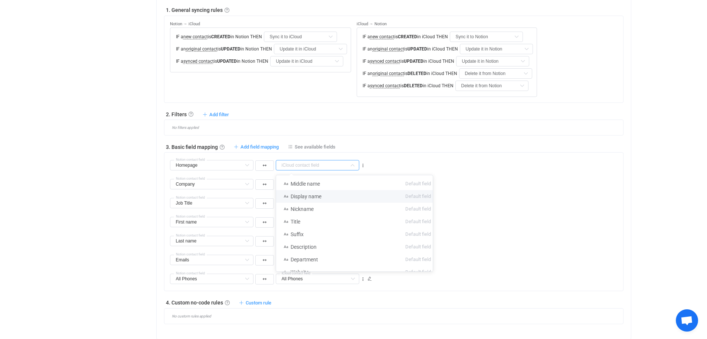
click at [308, 164] on input "text" at bounding box center [318, 165] width 84 height 10
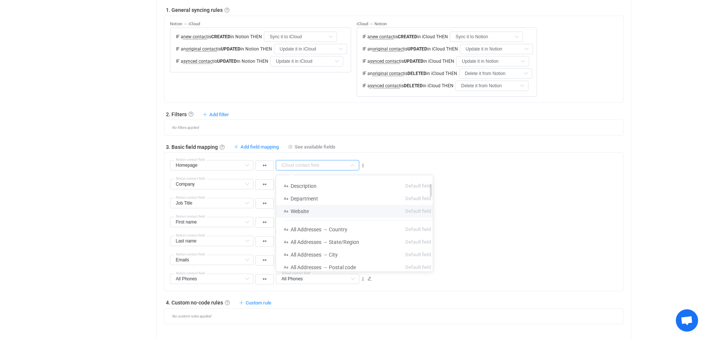
click at [307, 209] on span "Website" at bounding box center [300, 211] width 18 height 6
type input "Website"
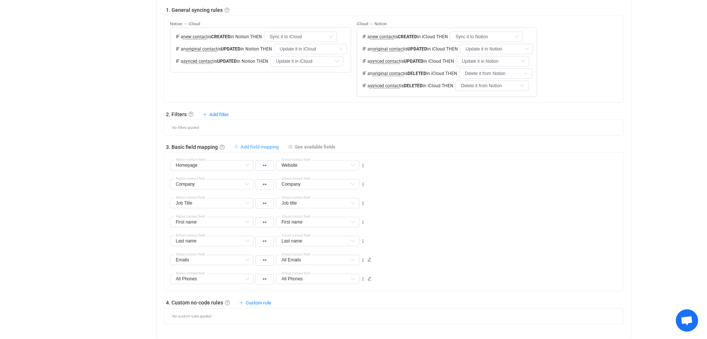
click at [254, 147] on span "Add field mapping" at bounding box center [260, 147] width 38 height 6
type input "Homepage"
type input "Website"
type input "Company"
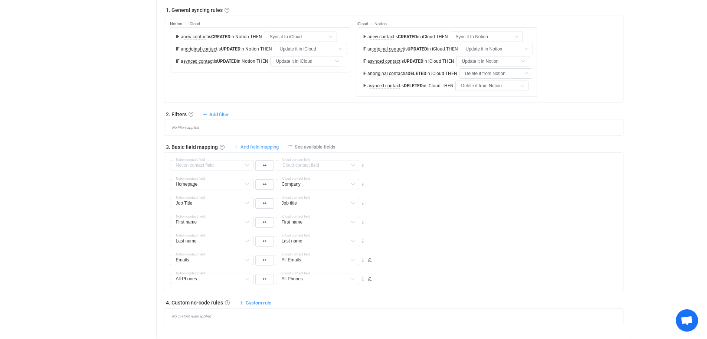
type input "Job Title"
type input "Job title"
type input "First name"
type input "Last name"
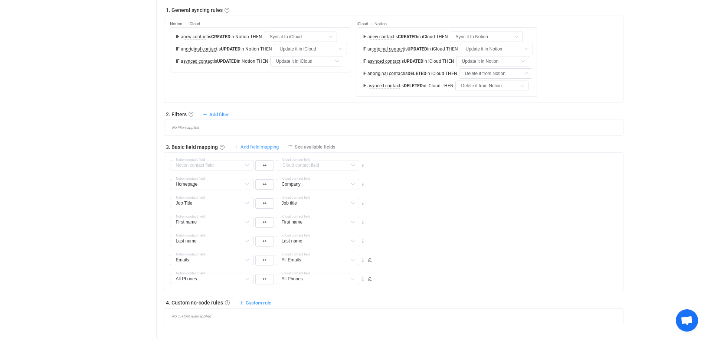
type input "Last name"
type input "Emails"
type input "All Emails"
click at [199, 166] on input "text" at bounding box center [212, 165] width 84 height 10
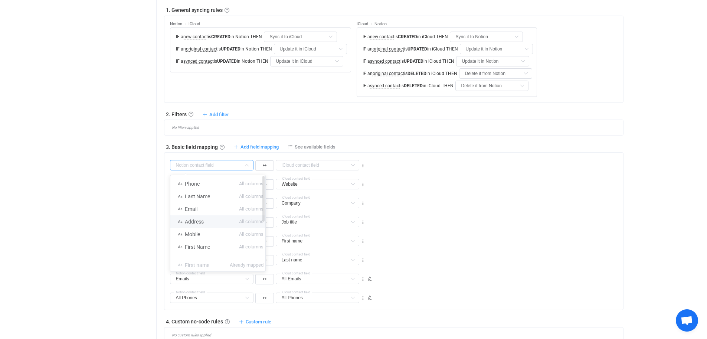
click at [193, 221] on span "Address" at bounding box center [194, 222] width 19 height 6
type input "Address"
click at [314, 163] on input "text" at bounding box center [318, 165] width 84 height 10
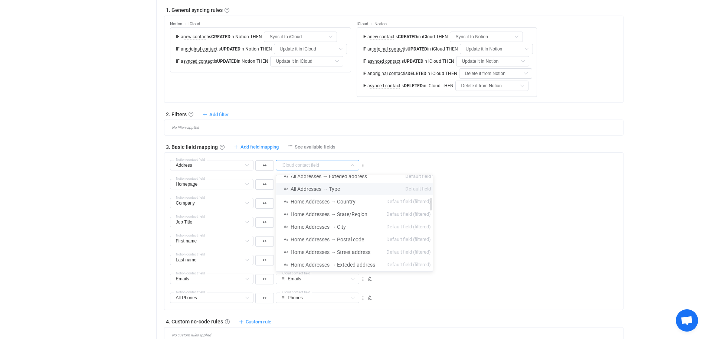
scroll to position [165, 0]
click at [78, 169] on div "Overview Synchronizations Settings Billing Help" at bounding box center [112, 137] width 82 height 772
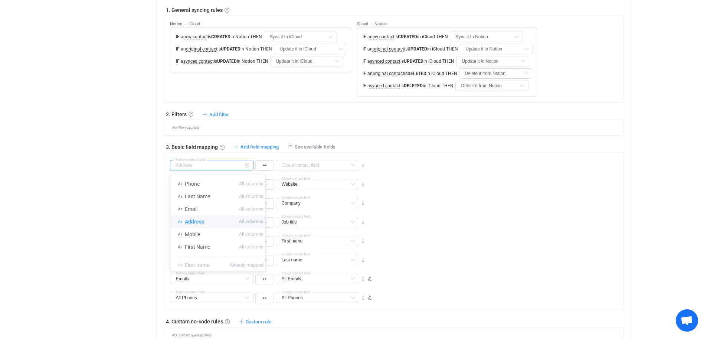
click at [236, 169] on input "text" at bounding box center [212, 165] width 84 height 10
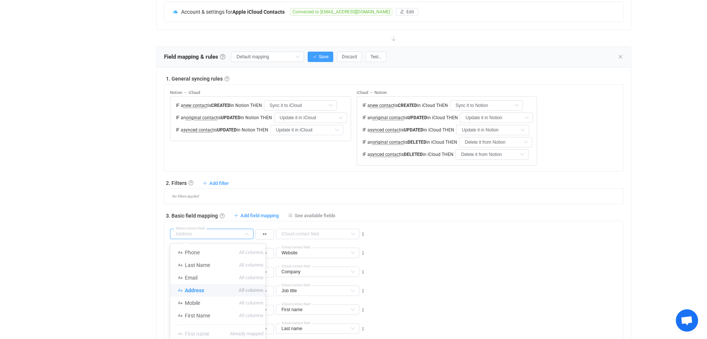
scroll to position [209, 0]
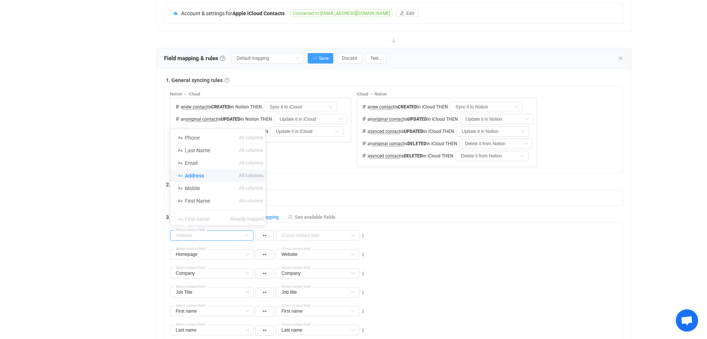
click at [141, 208] on div "Overview Synchronizations Settings Billing Help" at bounding box center [112, 207] width 82 height 772
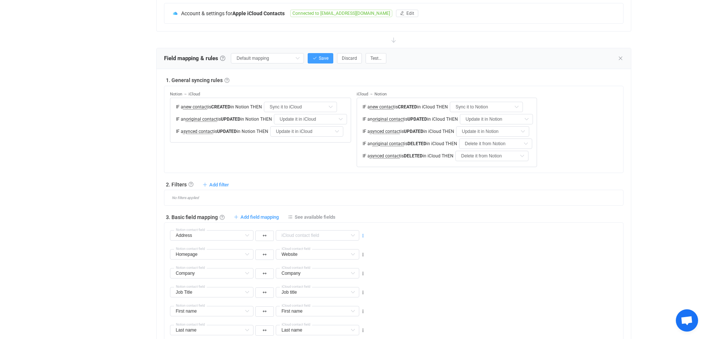
click at [364, 234] on icon at bounding box center [363, 235] width 5 height 5
click at [342, 281] on li "Delete" at bounding box center [340, 279] width 49 height 13
type input "Homepage"
type input "Website"
type input "Company"
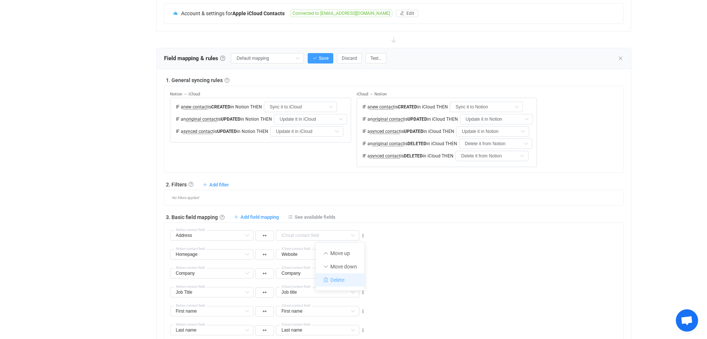
type input "Company"
type input "Job Title"
type input "Job title"
type input "First name"
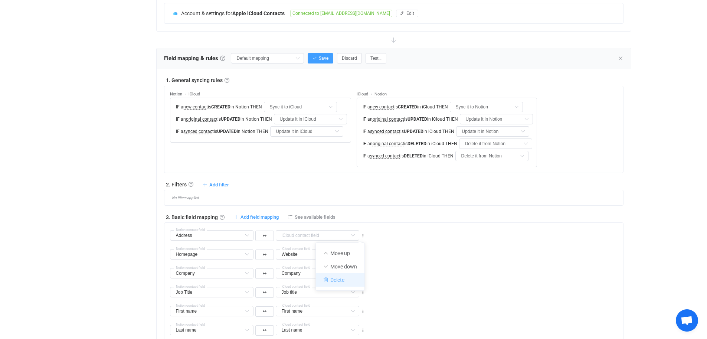
type input "Last name"
type input "Emails"
type input "All Emails"
type input "All Phones"
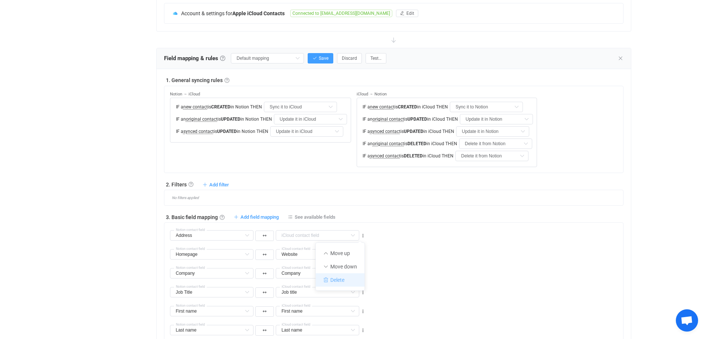
type input "All Phones"
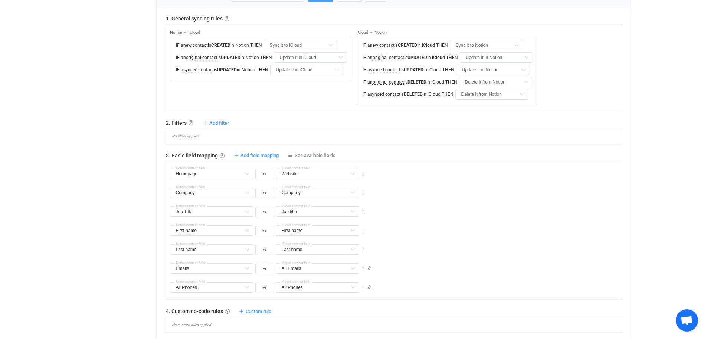
scroll to position [283, 0]
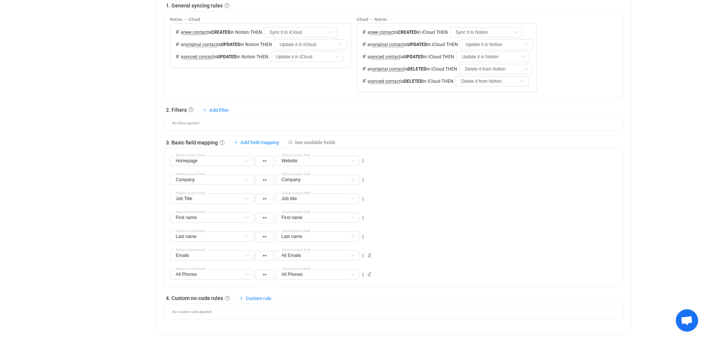
drag, startPoint x: 364, startPoint y: 161, endPoint x: 400, endPoint y: 162, distance: 36.4
click at [400, 164] on div "Homepage Notion contact field Website Middle name Default field Display name De…" at bounding box center [396, 157] width 453 height 19
click at [362, 159] on icon at bounding box center [363, 161] width 5 height 5
click at [350, 191] on li "Move down" at bounding box center [340, 191] width 49 height 13
type input "Company"
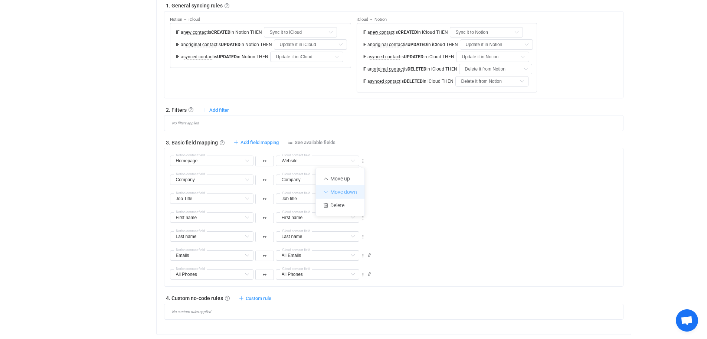
type input "Company"
type input "Homepage"
type input "Website"
click at [363, 179] on icon at bounding box center [363, 180] width 5 height 5
click at [352, 212] on li "Move down" at bounding box center [340, 210] width 49 height 13
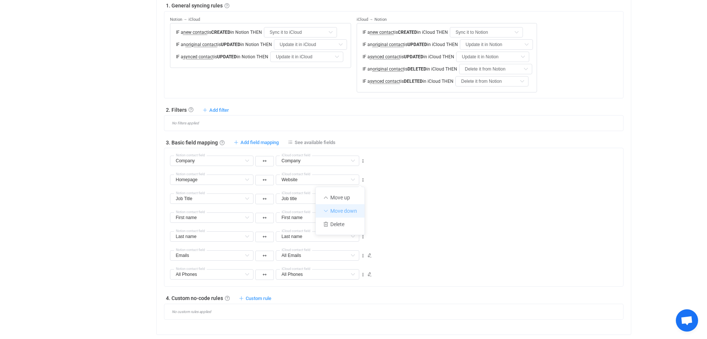
type input "Job Title"
type input "Job title"
type input "Homepage"
type input "Website"
click at [364, 198] on icon at bounding box center [363, 198] width 5 height 5
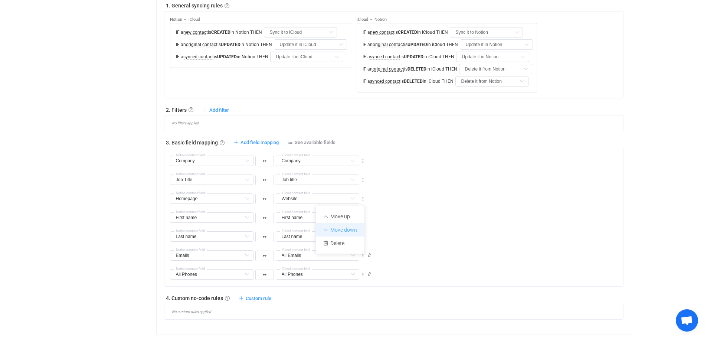
click at [355, 228] on li "Move down" at bounding box center [340, 229] width 49 height 13
type input "First name"
type input "Homepage"
type input "Website"
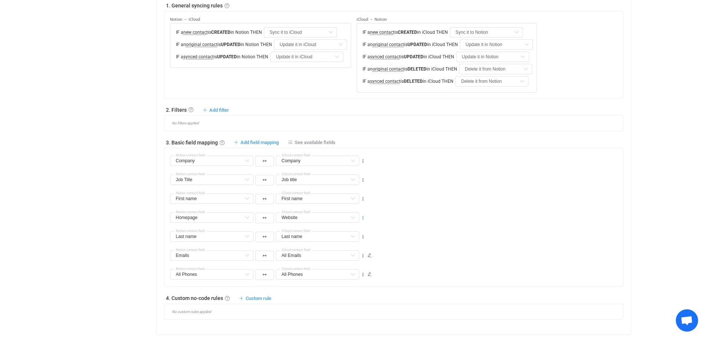
click at [361, 216] on icon at bounding box center [363, 217] width 5 height 5
click at [353, 247] on li "Move down" at bounding box center [340, 248] width 49 height 13
type input "Last name"
type input "Homepage"
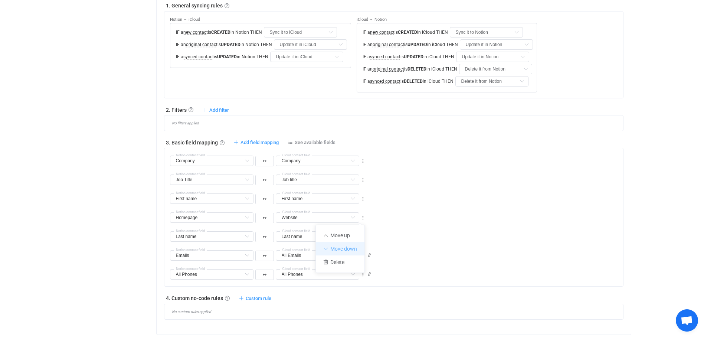
type input "Website"
click at [362, 236] on icon at bounding box center [363, 236] width 5 height 5
click at [354, 267] on li "Move down" at bounding box center [340, 267] width 49 height 13
type input "Emails"
type input "All Emails"
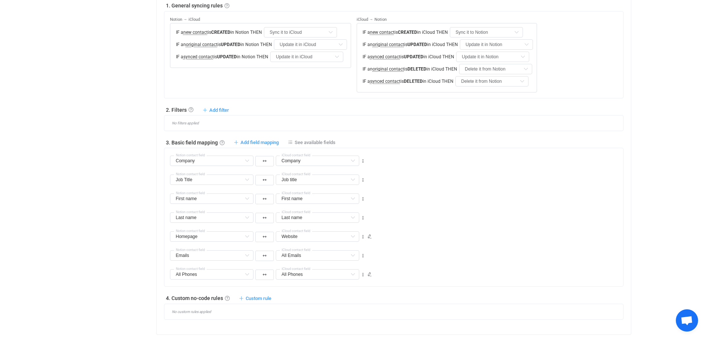
type input "Homepage"
type input "Website"
click at [364, 256] on icon at bounding box center [363, 255] width 5 height 5
click at [342, 284] on li "Move down" at bounding box center [340, 286] width 49 height 13
type input "All Phones"
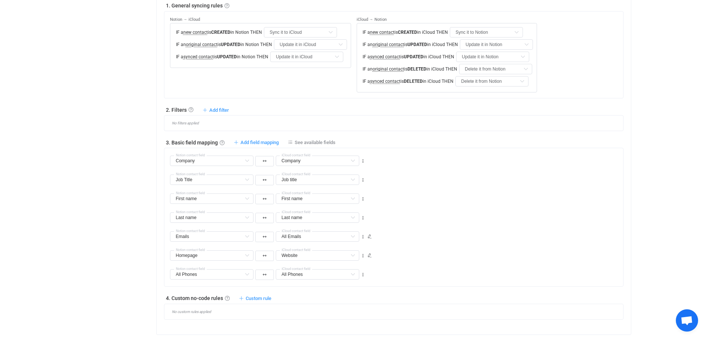
type input "All Phones"
type input "Homepage"
type input "Website"
click at [363, 256] on icon at bounding box center [363, 255] width 5 height 5
click at [348, 274] on li "Move up" at bounding box center [340, 273] width 49 height 13
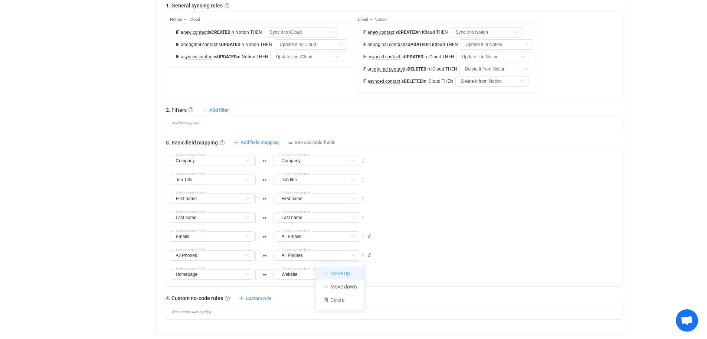
type input "All Phones"
type input "Emails"
type input "All Emails"
click at [362, 162] on icon at bounding box center [363, 161] width 5 height 5
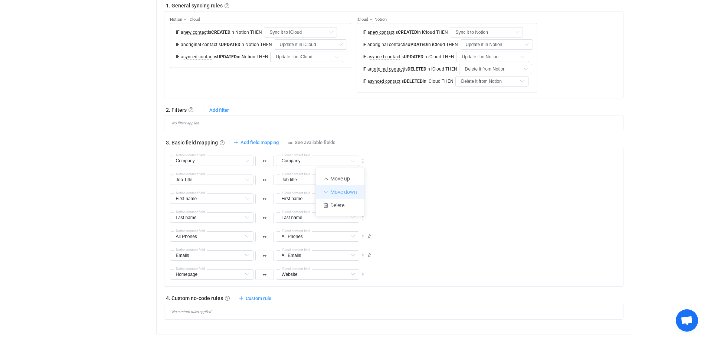
click at [352, 189] on li "Move down" at bounding box center [340, 191] width 49 height 13
type input "Job Title"
type input "Job title"
type input "Company"
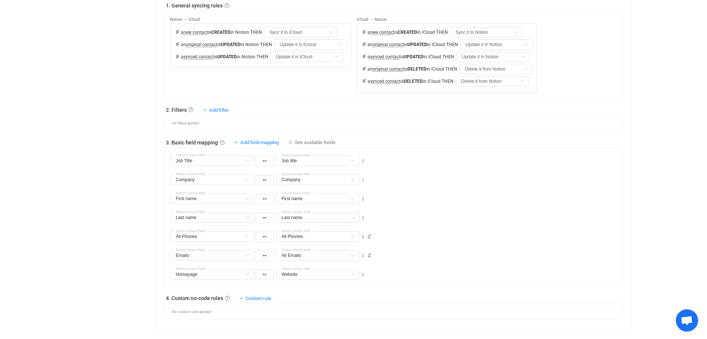
click at [362, 179] on icon at bounding box center [363, 180] width 5 height 5
click at [357, 208] on li "Move down" at bounding box center [340, 210] width 49 height 13
type input "First name"
type input "Company"
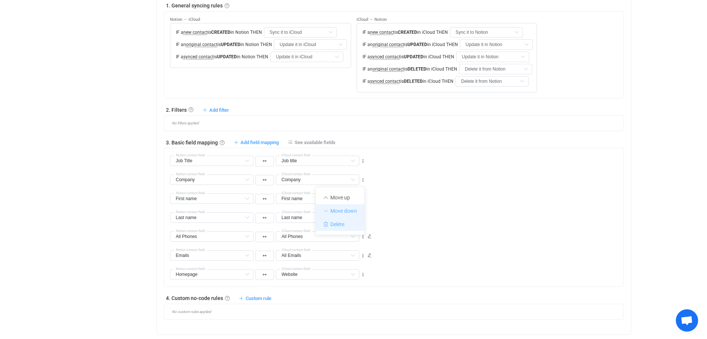
type input "Company"
click at [364, 198] on icon at bounding box center [363, 198] width 5 height 5
click at [354, 229] on li "Move down" at bounding box center [340, 229] width 49 height 13
type input "Last name"
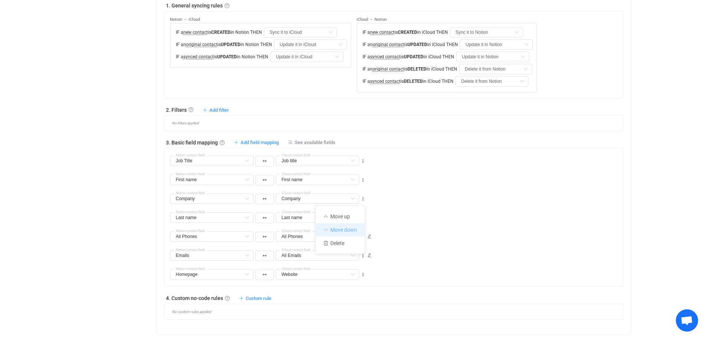
type input "Company"
click at [364, 161] on icon at bounding box center [363, 161] width 5 height 5
click at [358, 195] on li "Move down" at bounding box center [340, 191] width 49 height 13
type input "First name"
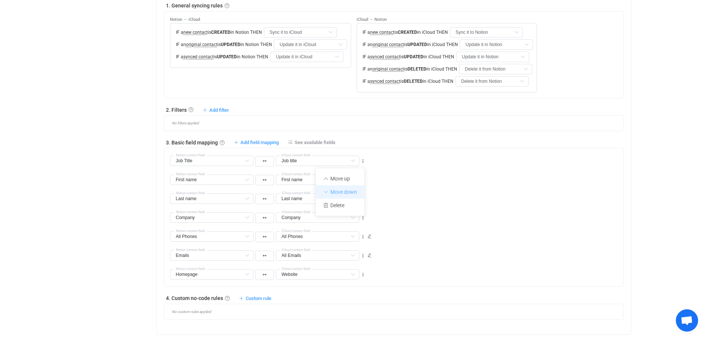
type input "First name"
type input "Job Title"
type input "Job title"
click at [365, 160] on icon at bounding box center [363, 161] width 5 height 5
drag, startPoint x: 356, startPoint y: 189, endPoint x: 364, endPoint y: 189, distance: 7.1
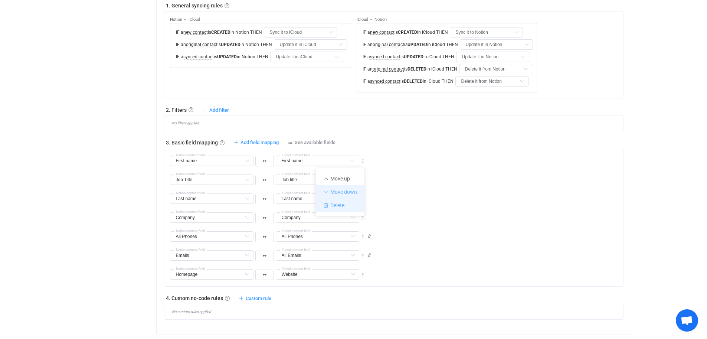
click at [356, 189] on li "Move down" at bounding box center [340, 191] width 49 height 13
type input "Job Title"
type input "Job title"
type input "First name"
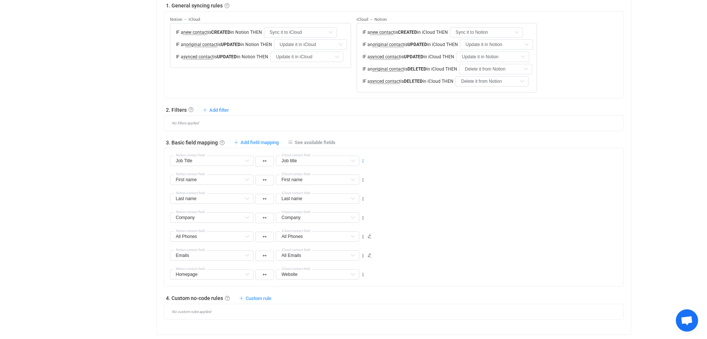
click at [364, 162] on icon at bounding box center [363, 161] width 5 height 5
click at [395, 175] on div "First name First name Default field Phone All columns Last Name All columns Ema…" at bounding box center [396, 176] width 453 height 19
click at [363, 159] on icon at bounding box center [363, 161] width 5 height 5
click at [355, 190] on li "Move down" at bounding box center [340, 191] width 49 height 13
type input "First name"
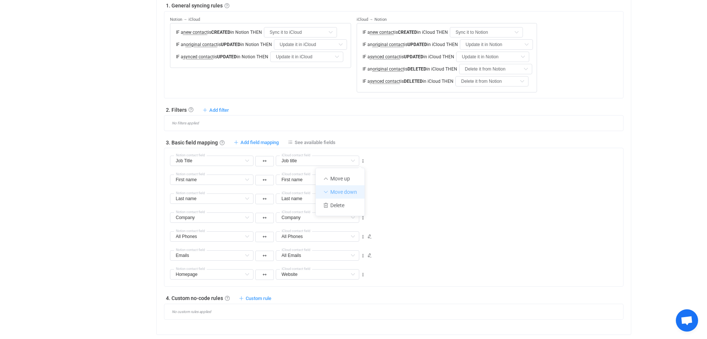
type input "First name"
type input "Job Title"
type input "Job title"
click at [362, 178] on icon at bounding box center [363, 180] width 5 height 5
click at [351, 206] on li "Move down" at bounding box center [340, 210] width 49 height 13
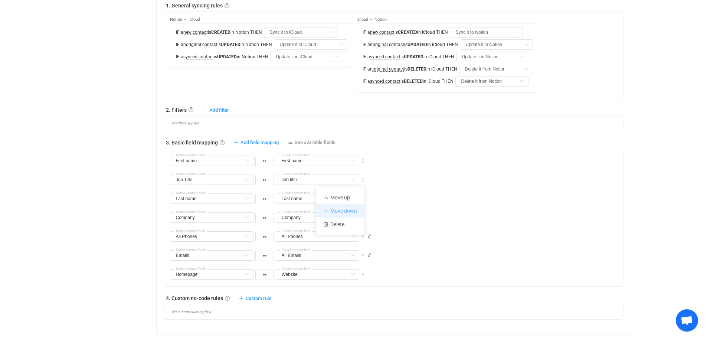
type input "Last name"
type input "Job Title"
type input "Job title"
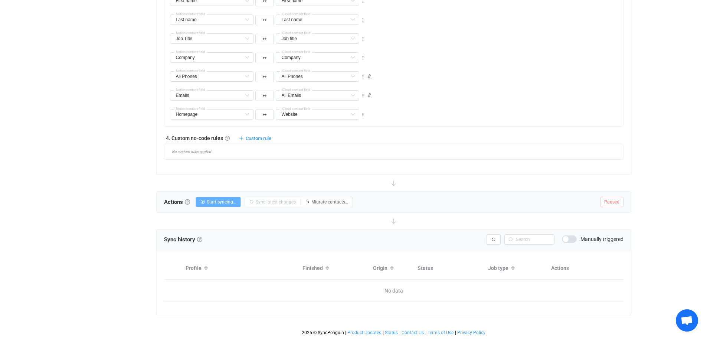
scroll to position [443, 0]
click at [218, 201] on span "Start syncing…" at bounding box center [221, 201] width 29 height 5
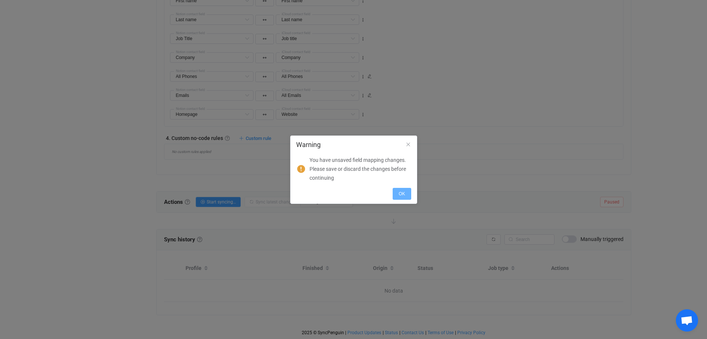
click at [404, 194] on span "OK" at bounding box center [402, 193] width 6 height 5
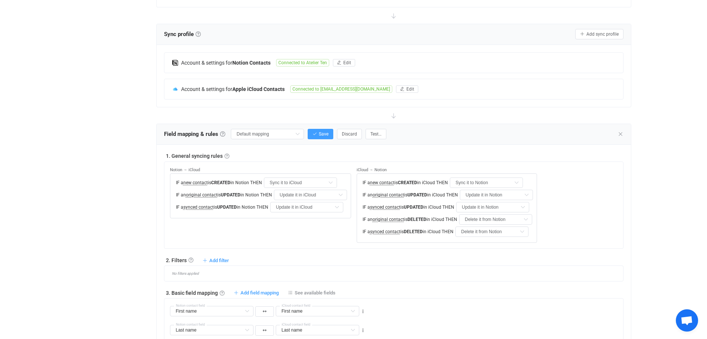
scroll to position [129, 0]
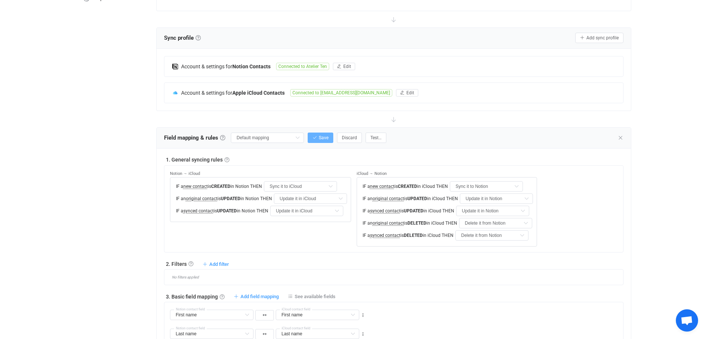
click at [320, 137] on button "Save" at bounding box center [321, 138] width 26 height 10
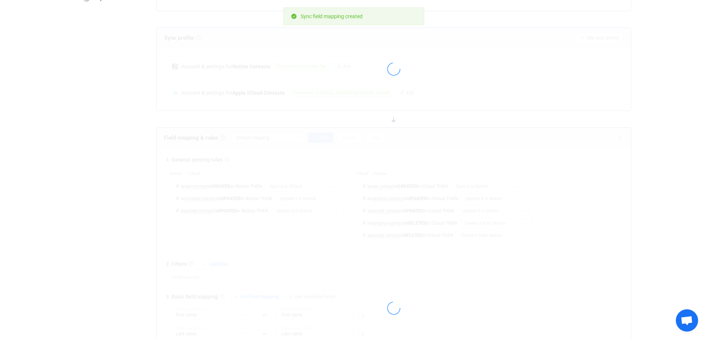
type input "My custom field mapping"
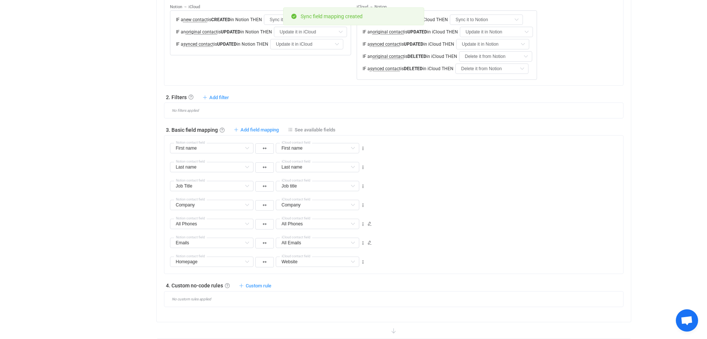
scroll to position [300, 0]
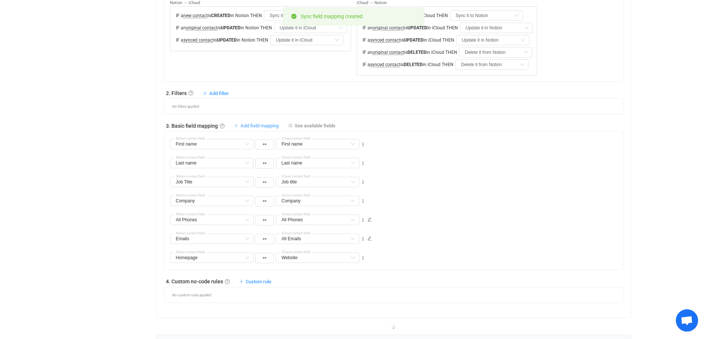
click at [249, 123] on span "Add field mapping" at bounding box center [260, 126] width 38 height 6
type input "First name"
type input "Last name"
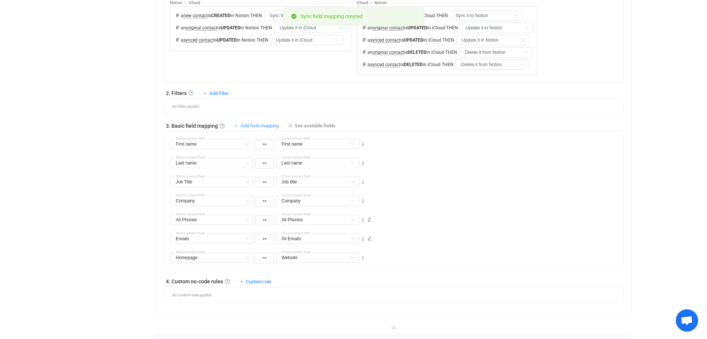
type input "Job Title"
type input "Job title"
type input "Company"
type input "All Phones"
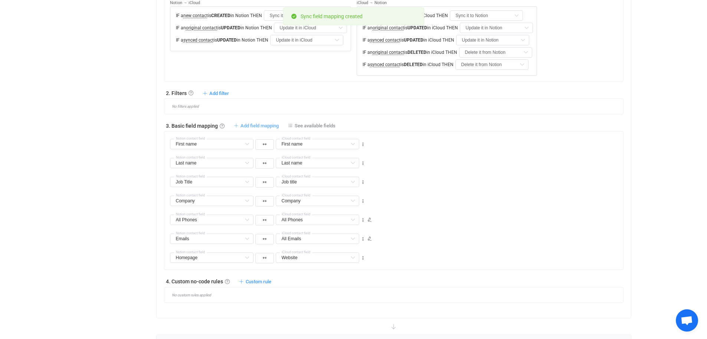
type input "All Phones"
type input "Emails"
type input "All Emails"
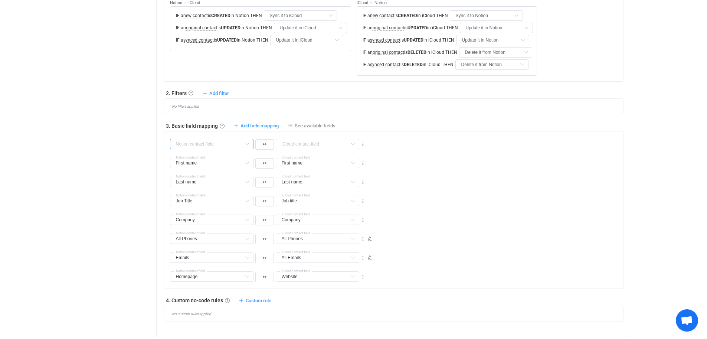
click at [230, 143] on input "text" at bounding box center [212, 144] width 84 height 10
click at [239, 141] on input "text" at bounding box center [212, 144] width 84 height 10
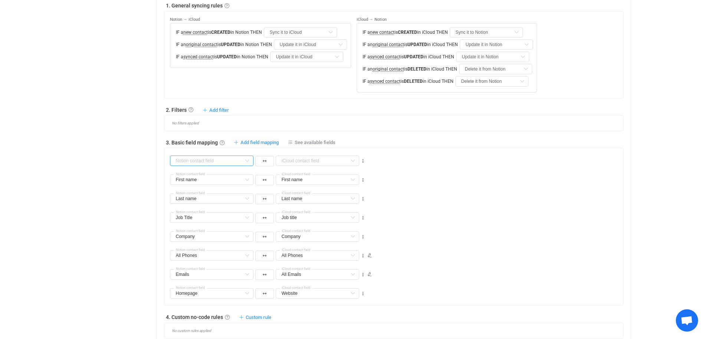
scroll to position [285, 0]
click at [364, 157] on icon at bounding box center [363, 159] width 5 height 5
click at [342, 201] on li "Delete" at bounding box center [340, 203] width 49 height 13
type input "First name"
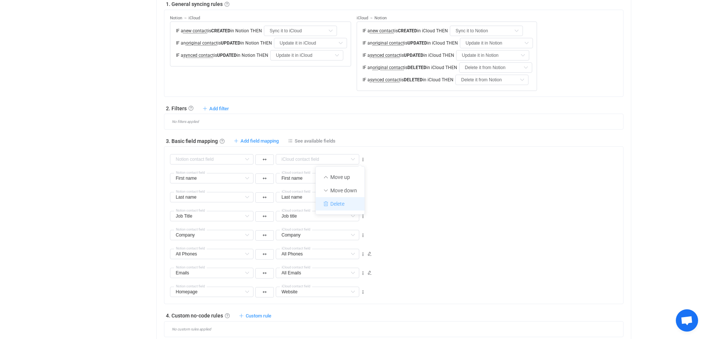
type input "Last name"
type input "Job Title"
type input "Job title"
type input "Company"
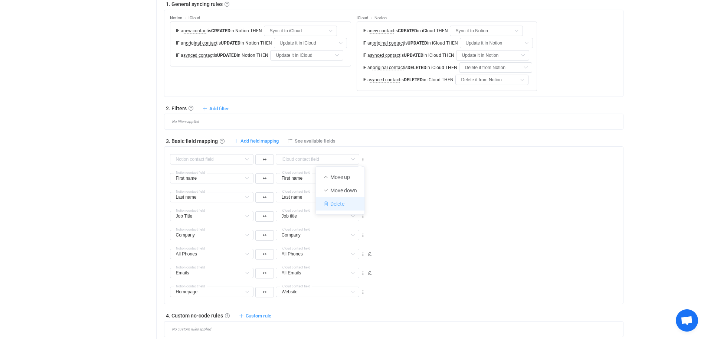
type input "Company"
type input "All Phones"
type input "Emails"
type input "All Emails"
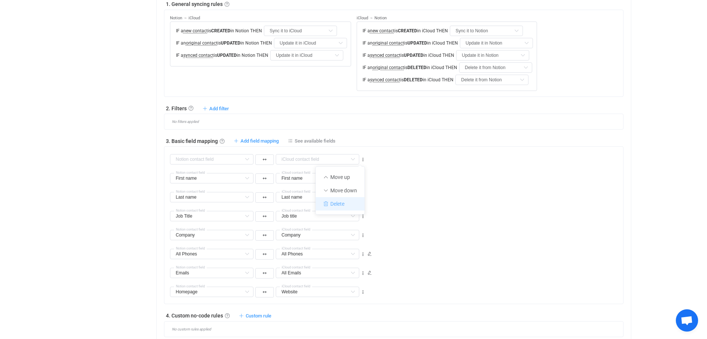
type input "Homepage"
type input "Website"
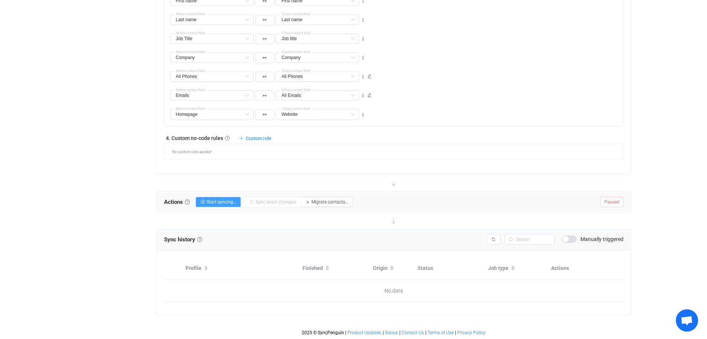
scroll to position [443, 0]
click at [221, 200] on span "Start syncing…" at bounding box center [221, 201] width 29 height 5
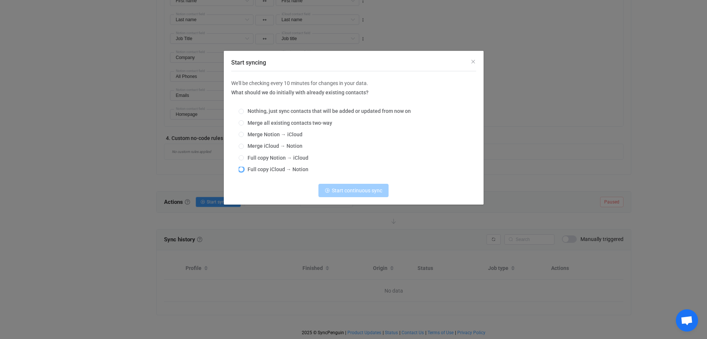
click at [243, 169] on span "Start syncing" at bounding box center [241, 169] width 5 height 5
click at [243, 169] on input "Full copy iCloud → Notion" at bounding box center [241, 170] width 5 height 6
radio input "true"
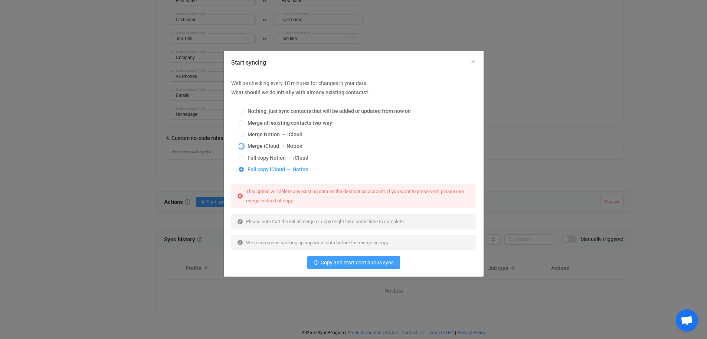
click at [242, 146] on span "Start syncing" at bounding box center [241, 146] width 5 height 5
click at [242, 146] on input "Merge iCloud → Notion" at bounding box center [241, 147] width 5 height 6
radio input "true"
radio input "false"
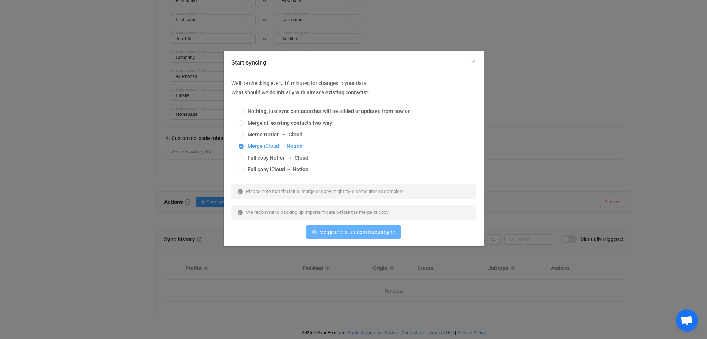
click at [349, 232] on span "Merge and start continuous sync" at bounding box center [357, 232] width 76 height 6
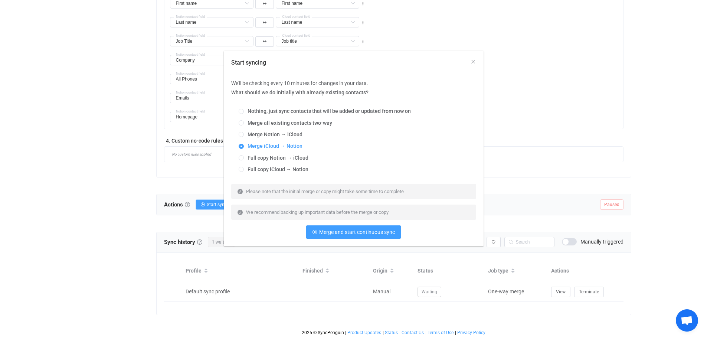
scroll to position [441, 0]
